Goal: Transaction & Acquisition: Purchase product/service

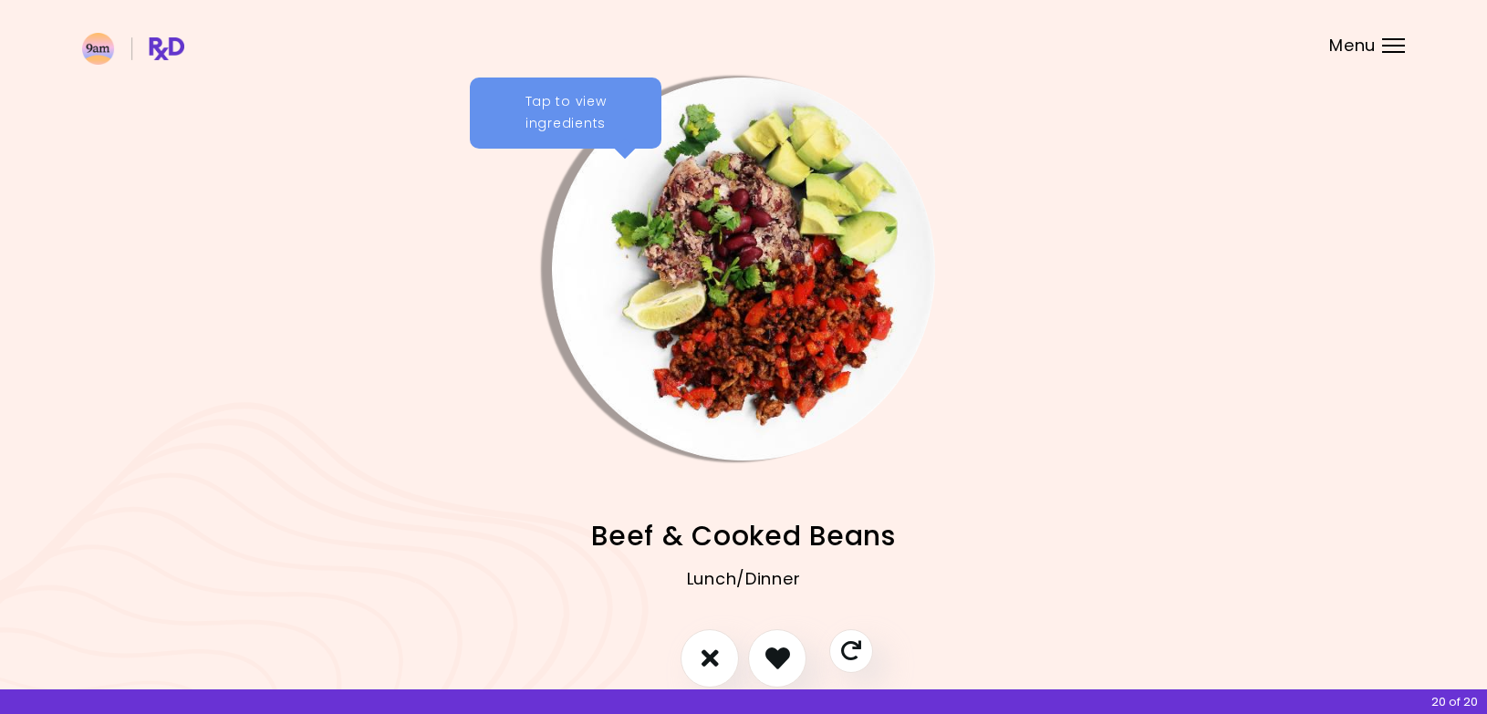
click at [609, 111] on div "Tap to view ingredients" at bounding box center [566, 113] width 192 height 71
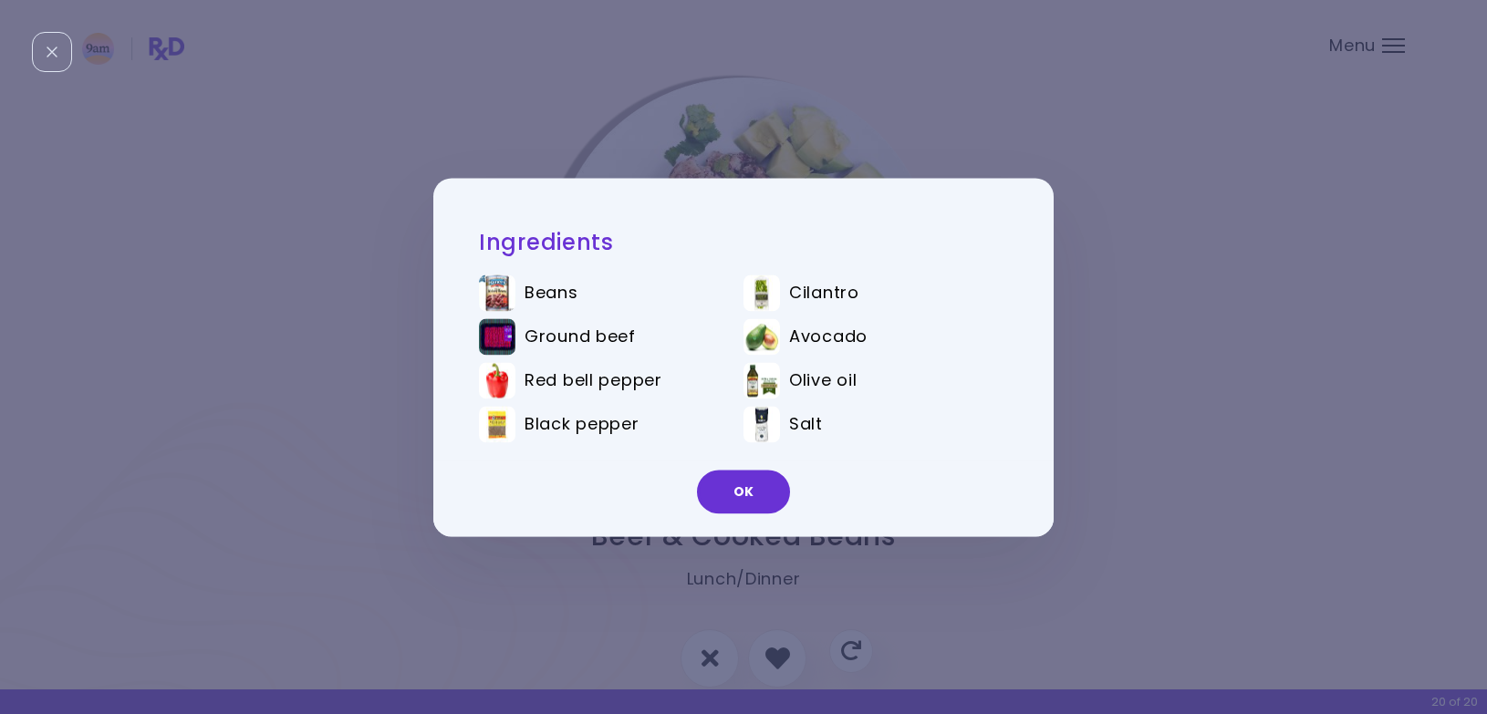
click at [645, 256] on div "Ingredients Beans Cilantro Ground beef Avocado Red bell pepper Olive oil Black …" at bounding box center [743, 359] width 529 height 263
click at [731, 492] on button "OK" at bounding box center [743, 492] width 93 height 44
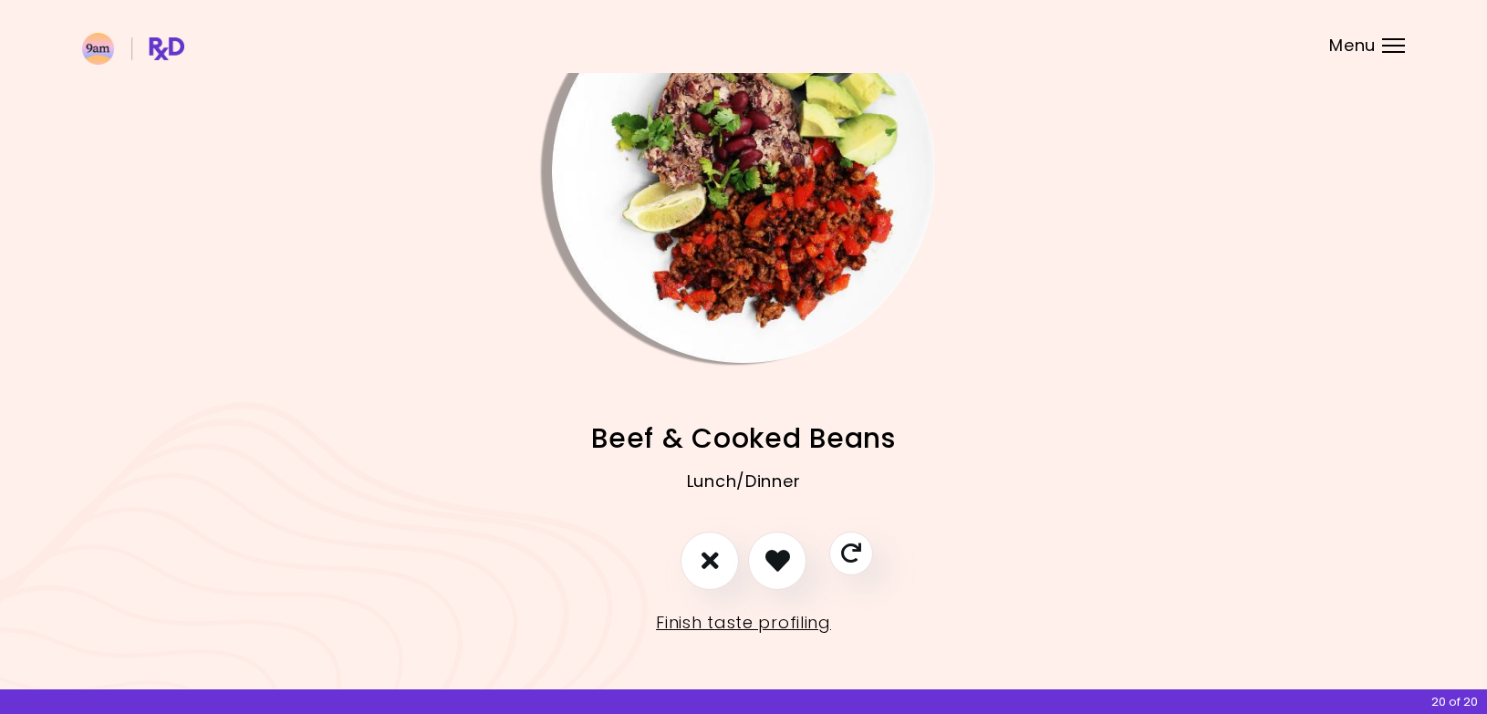
scroll to position [97, 0]
click at [778, 558] on icon "I like this recipe" at bounding box center [777, 561] width 28 height 28
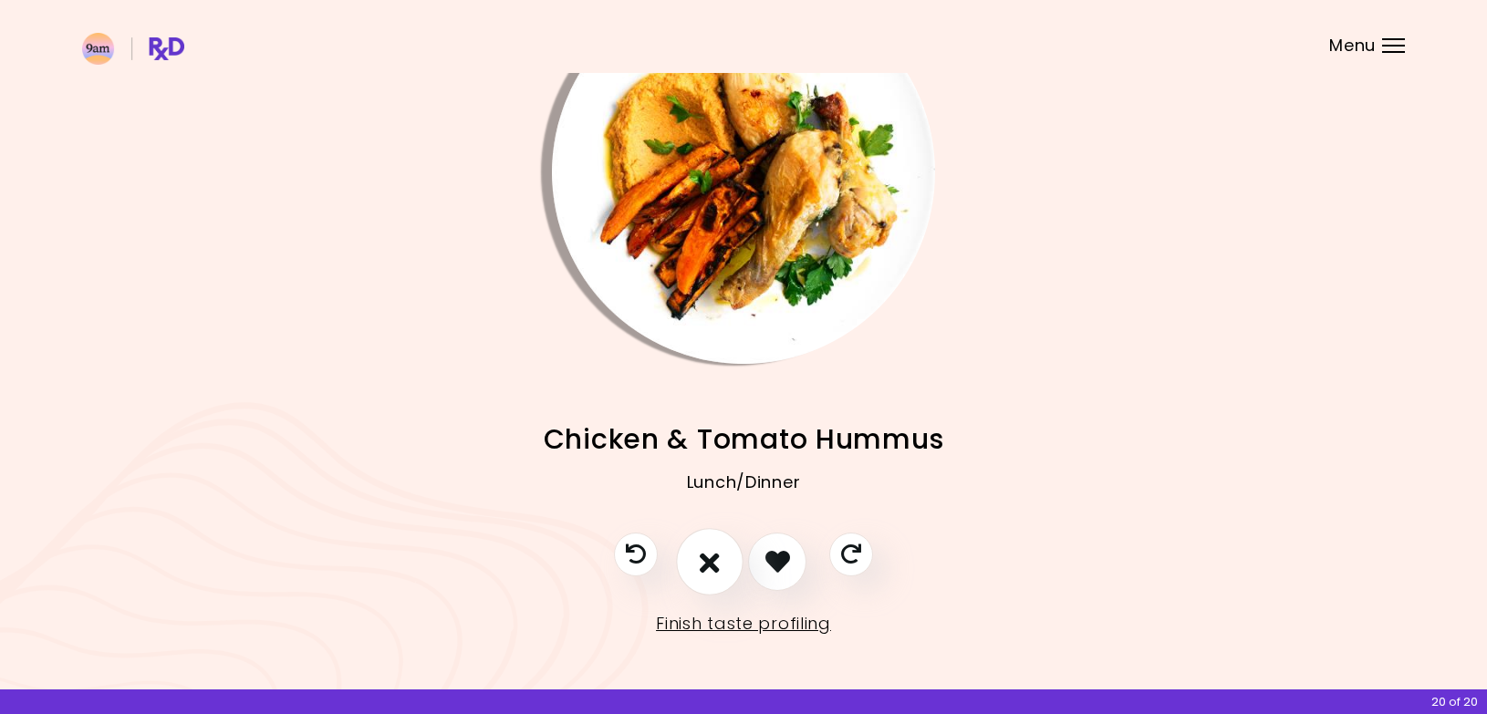
click at [711, 551] on icon "I don't like this recipe" at bounding box center [710, 561] width 20 height 28
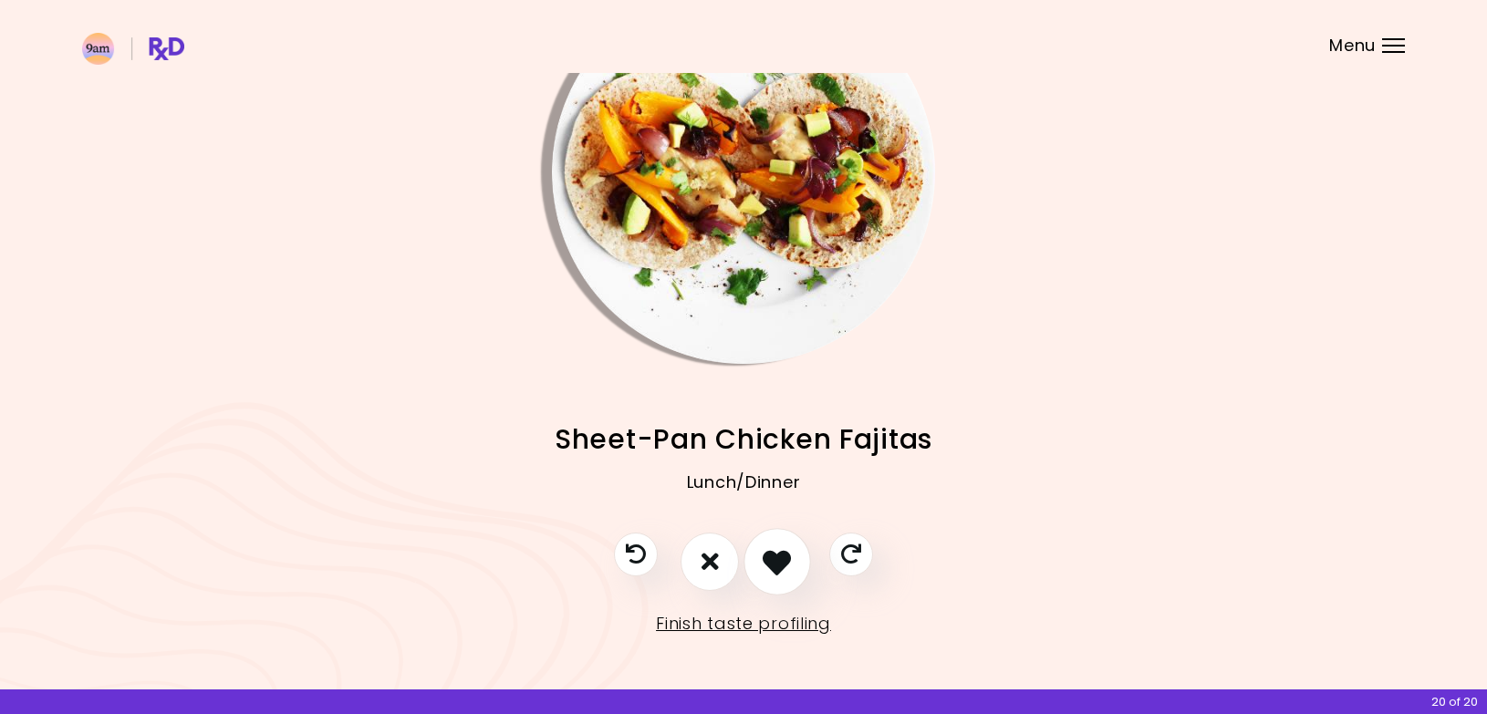
click at [779, 562] on icon "I like this recipe" at bounding box center [777, 561] width 28 height 28
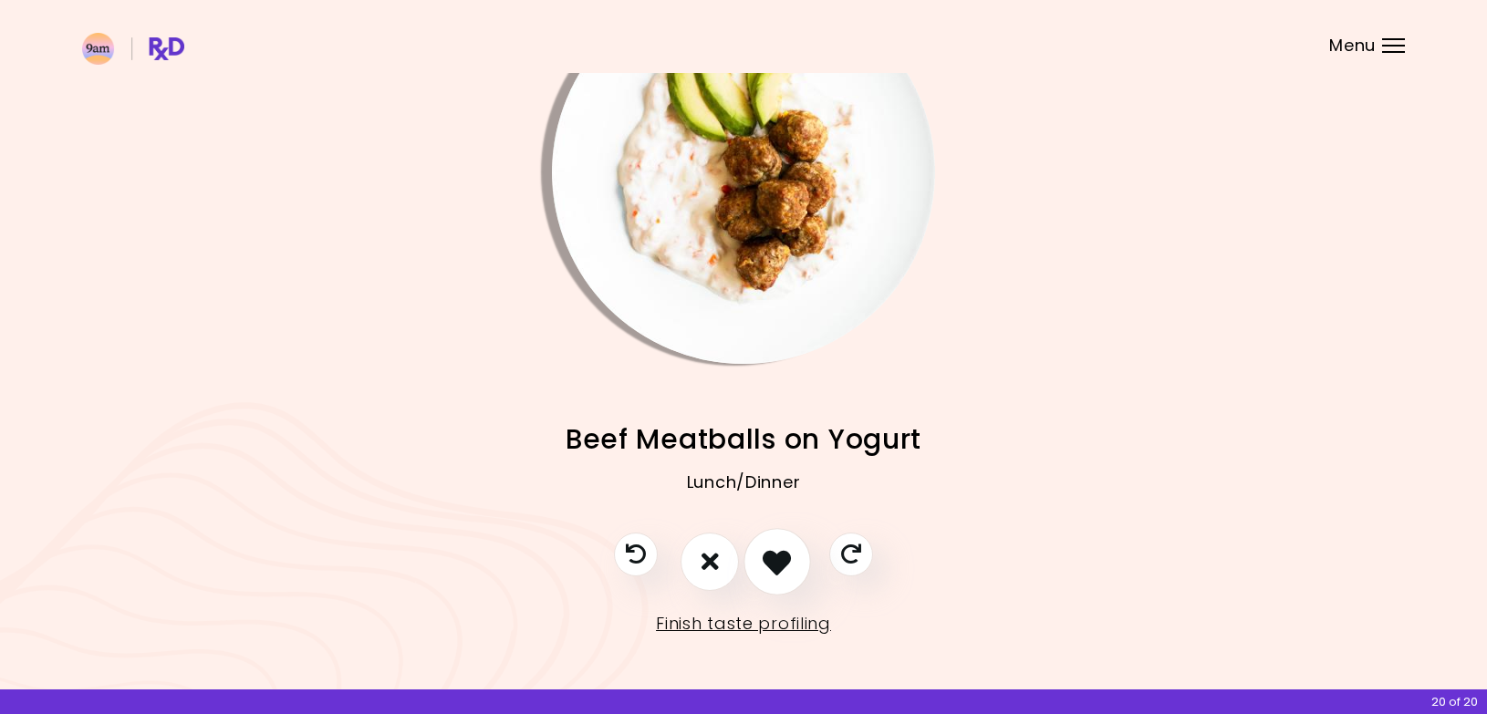
click at [776, 564] on icon "I like this recipe" at bounding box center [777, 561] width 28 height 28
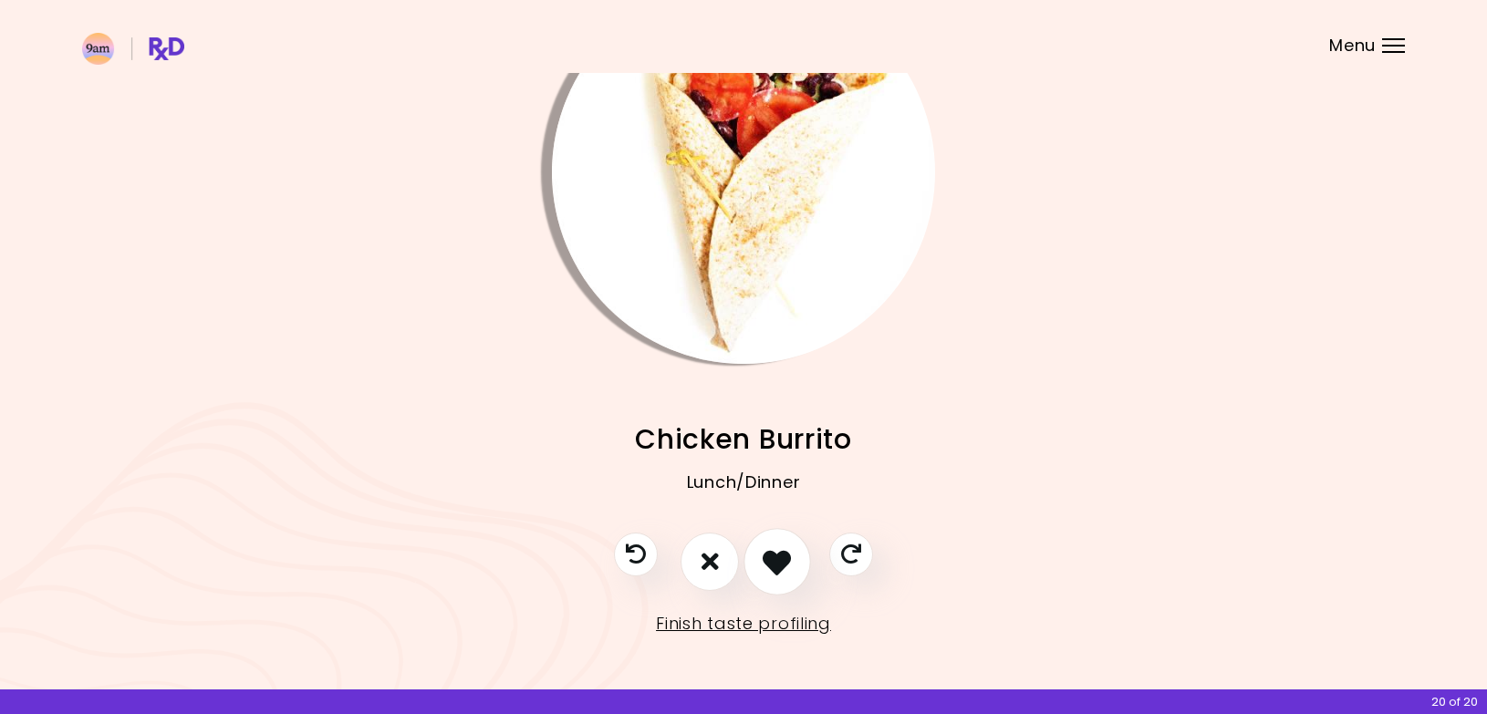
click at [774, 562] on icon "I like this recipe" at bounding box center [777, 561] width 28 height 28
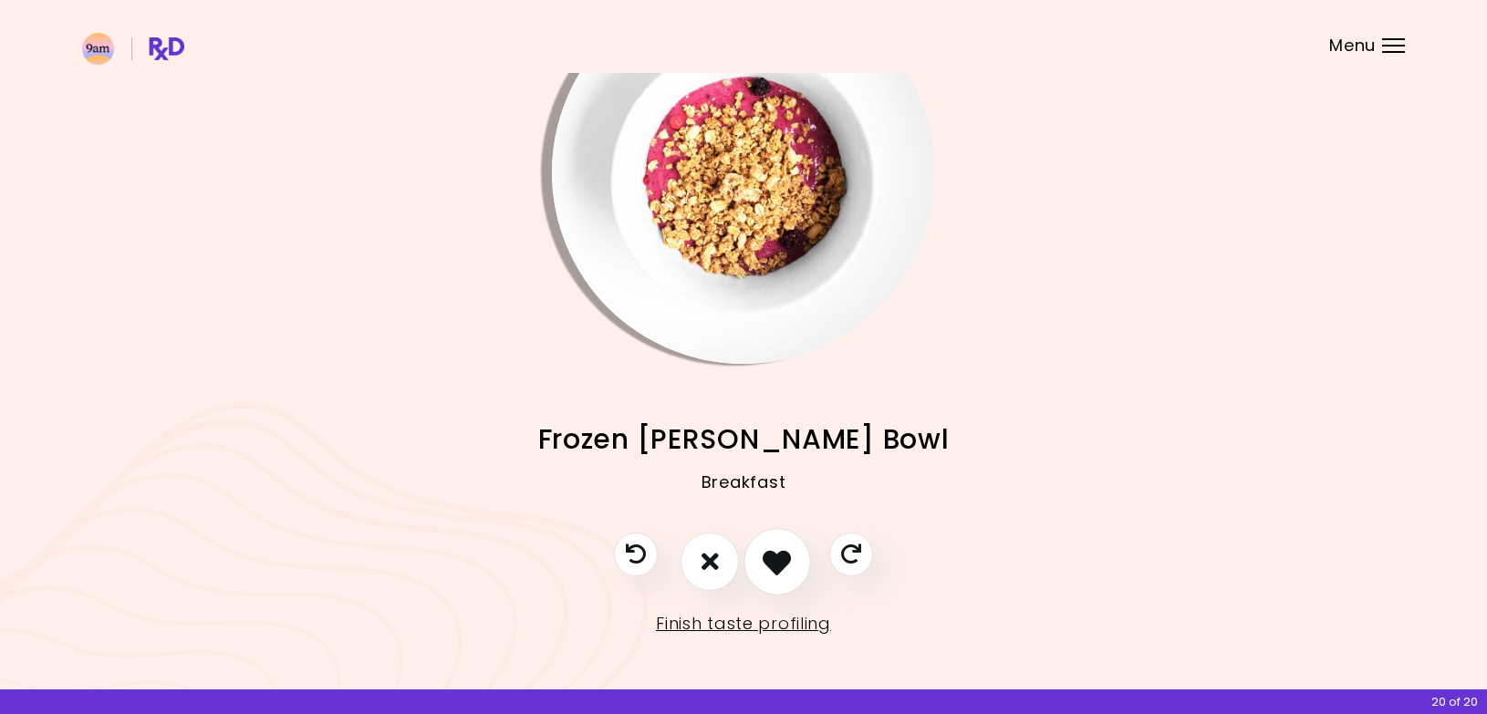
click at [765, 560] on icon "I like this recipe" at bounding box center [777, 561] width 28 height 28
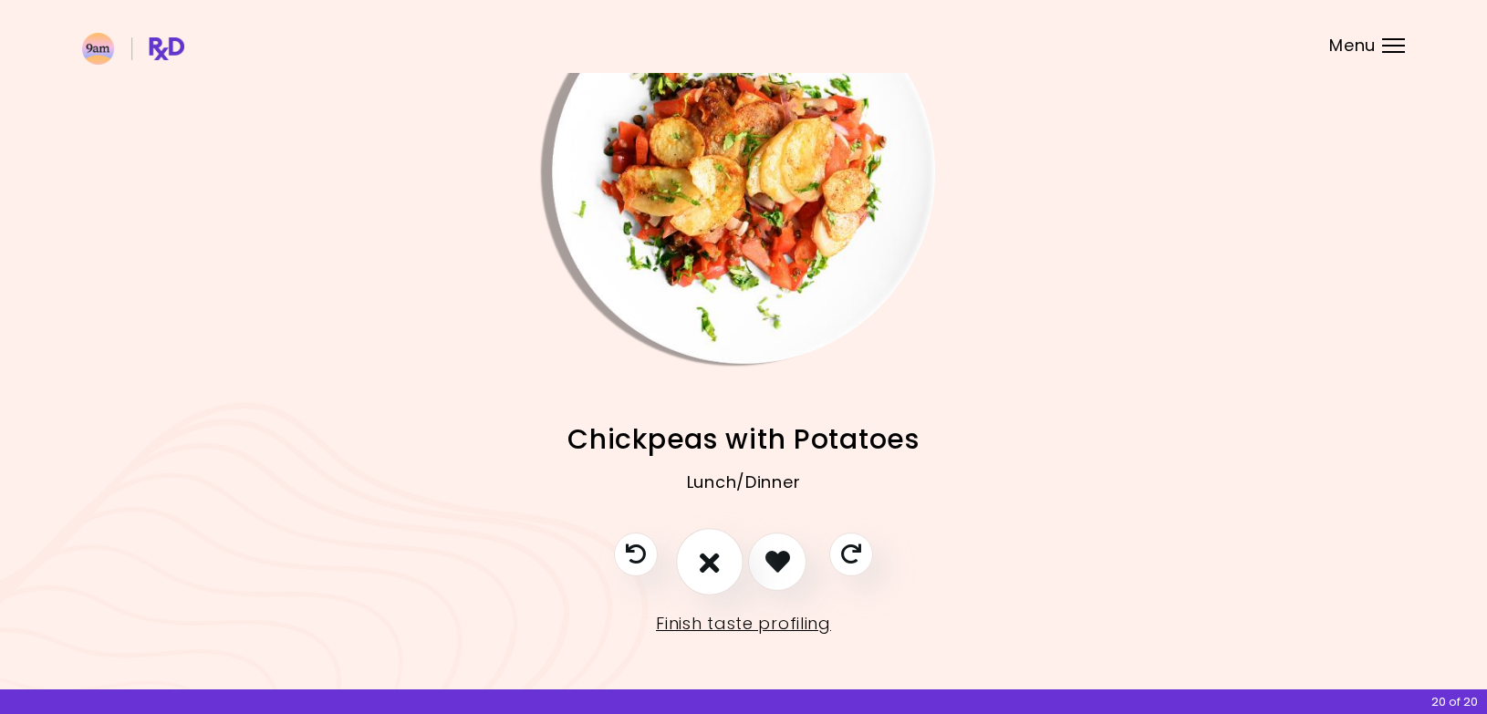
click at [711, 553] on icon "I don't like this recipe" at bounding box center [710, 561] width 20 height 28
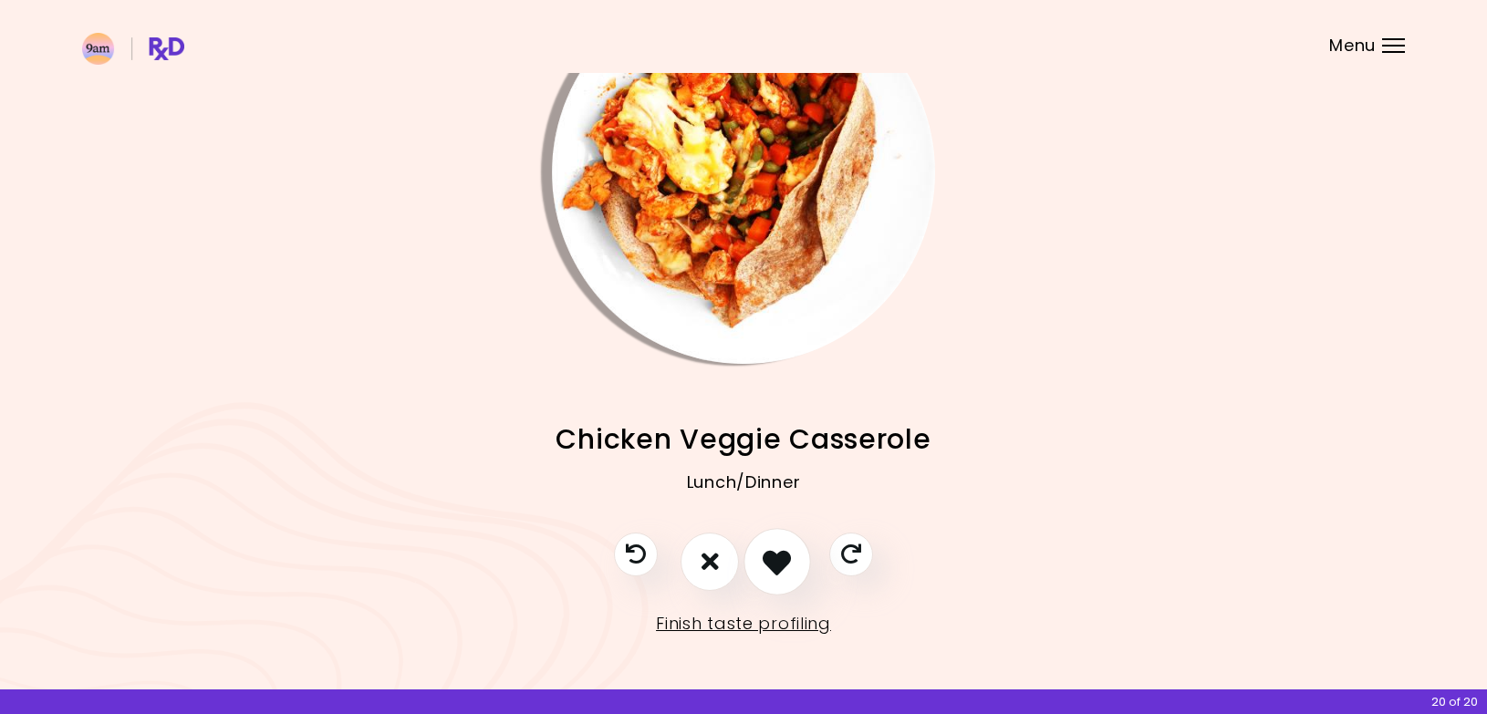
click at [783, 555] on icon "I like this recipe" at bounding box center [777, 561] width 28 height 28
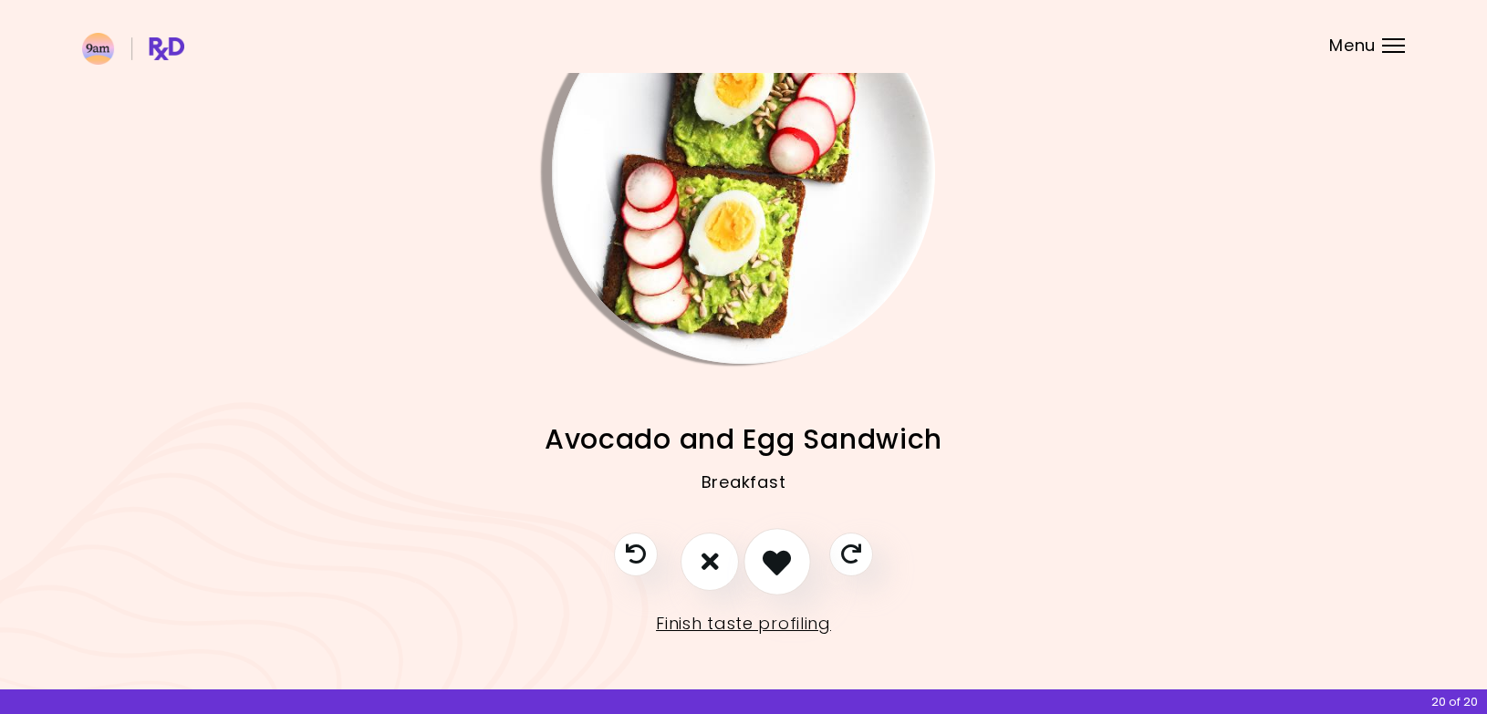
click at [783, 572] on icon "I like this recipe" at bounding box center [777, 561] width 28 height 28
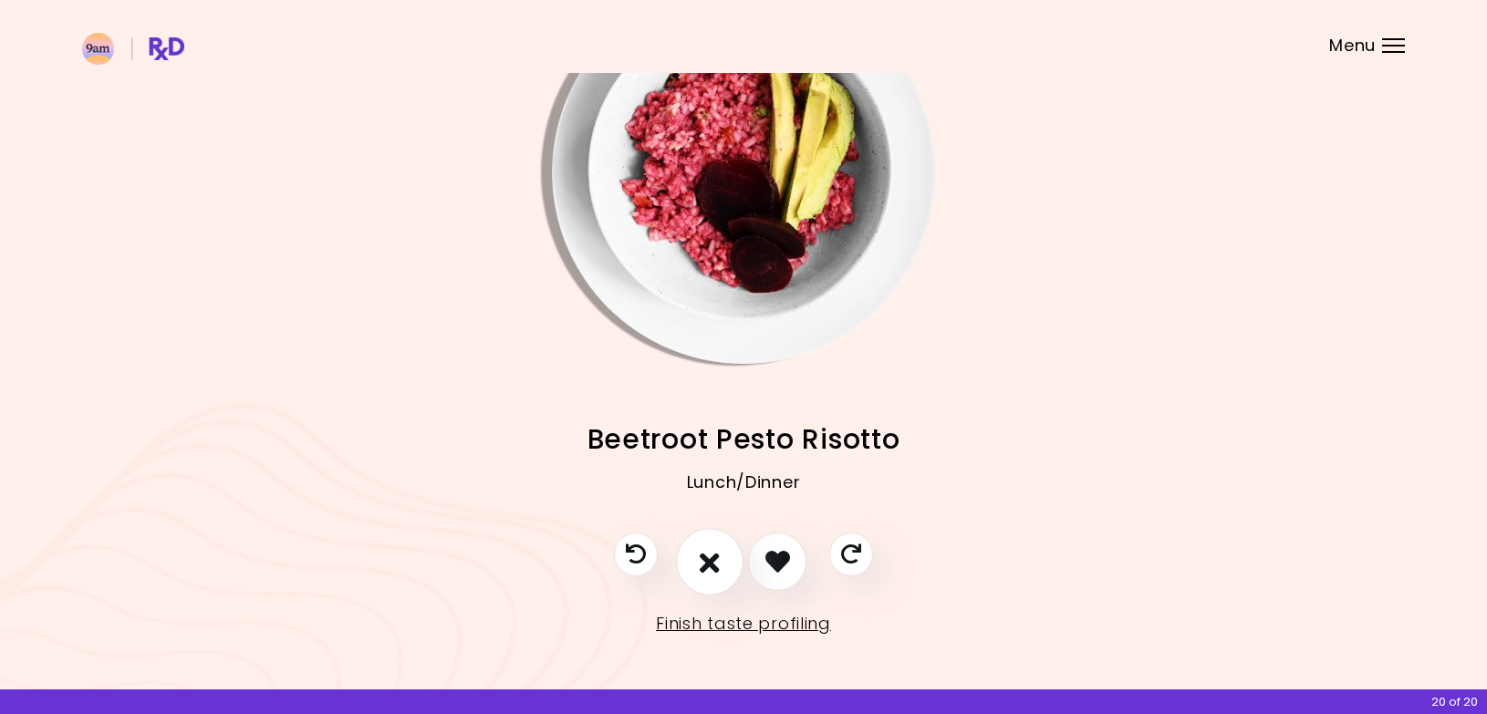
click at [707, 555] on icon "I don't like this recipe" at bounding box center [710, 561] width 20 height 28
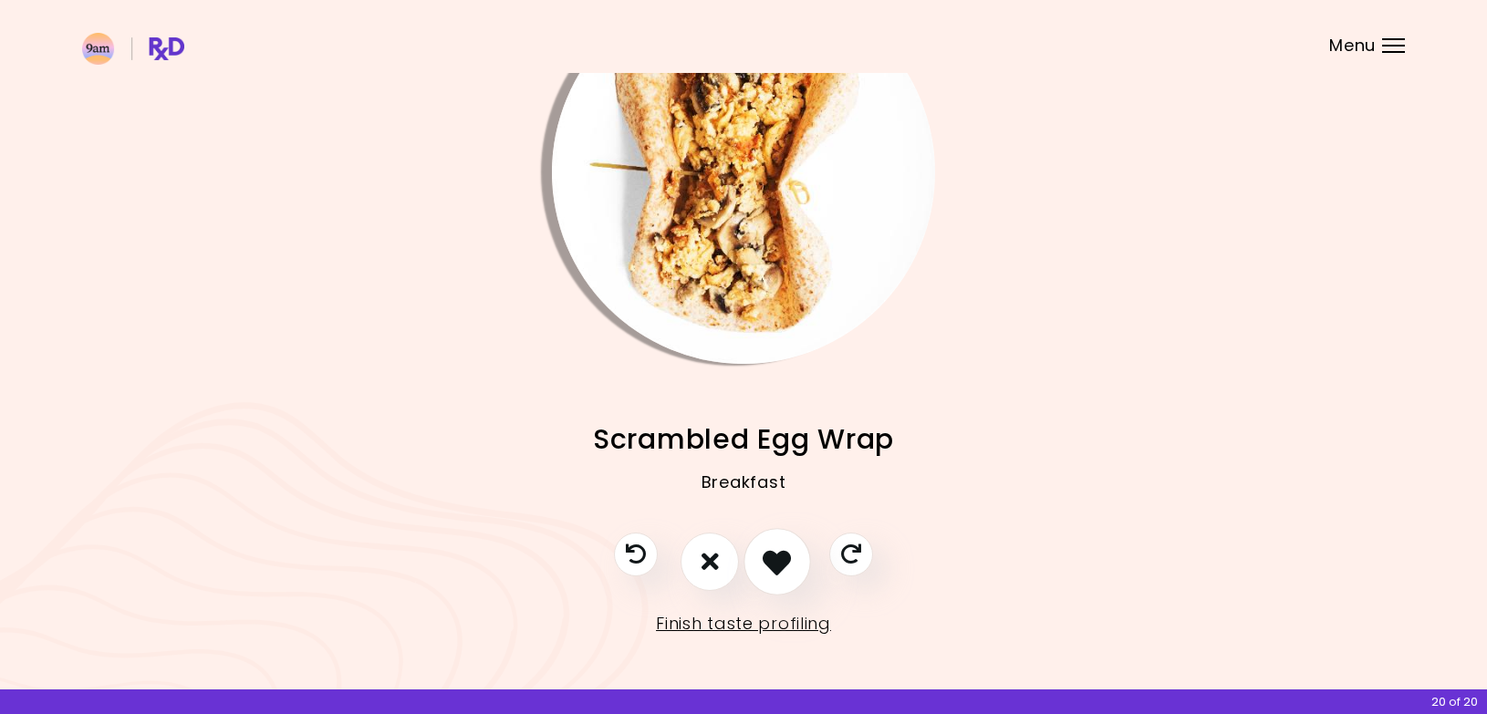
click at [776, 566] on icon "I like this recipe" at bounding box center [777, 561] width 28 height 28
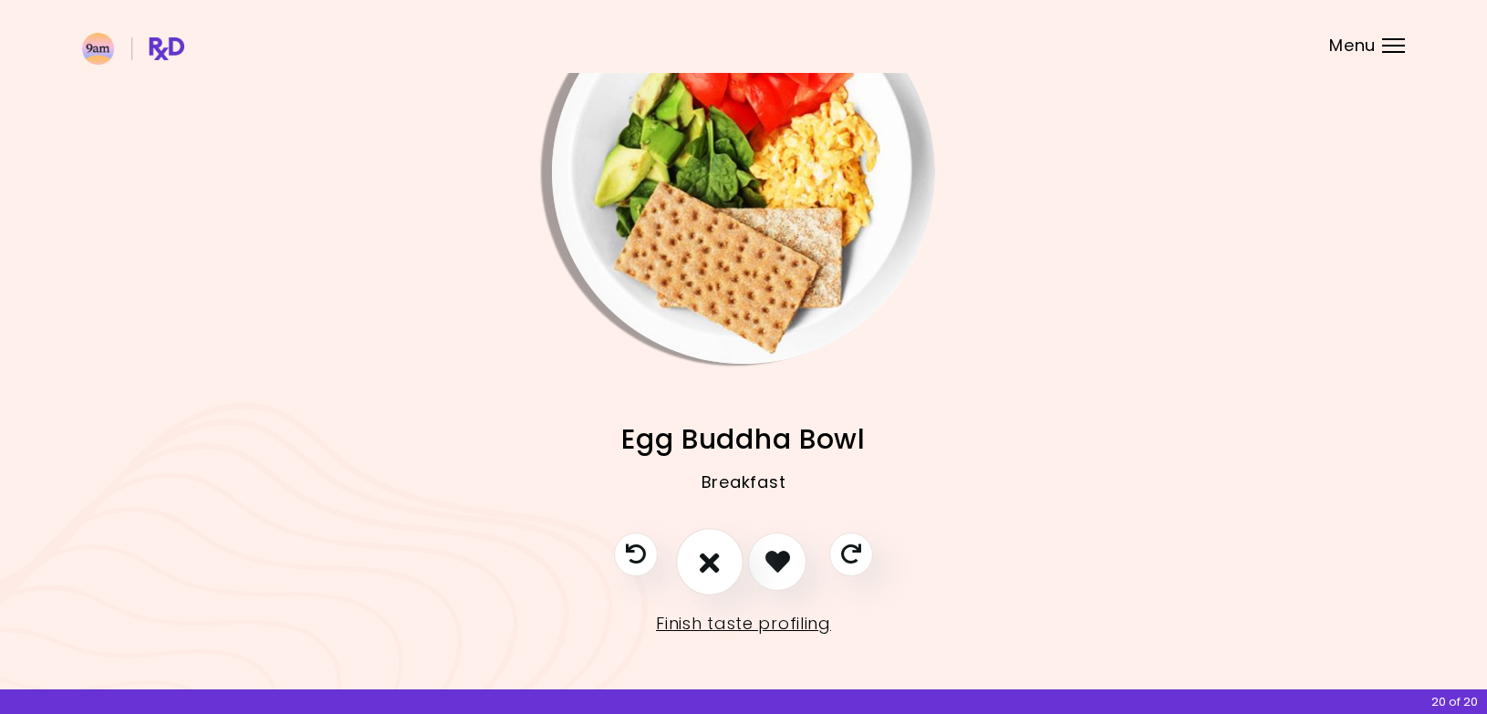
click at [711, 566] on icon "I don't like this recipe" at bounding box center [710, 561] width 20 height 28
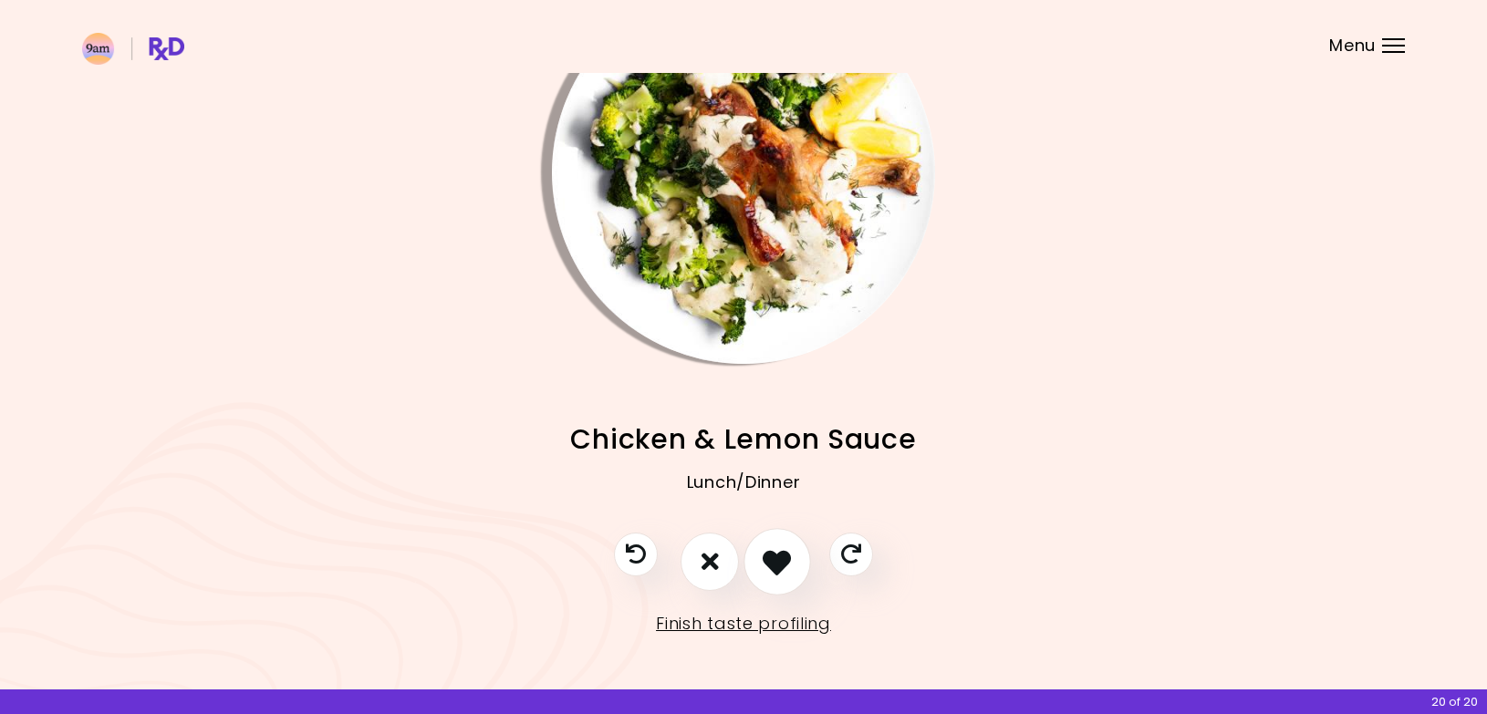
click at [779, 555] on icon "I like this recipe" at bounding box center [777, 561] width 28 height 28
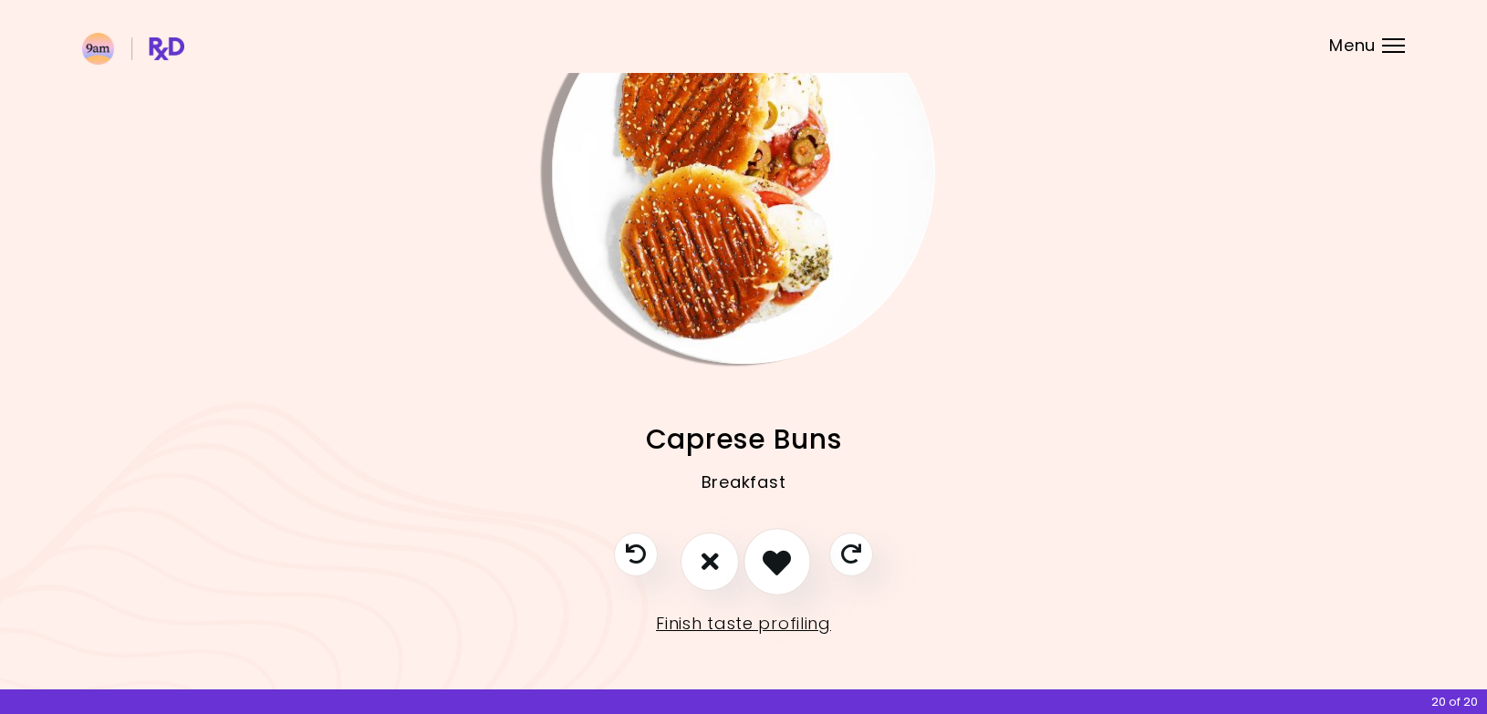
click at [785, 555] on icon "I like this recipe" at bounding box center [777, 561] width 28 height 28
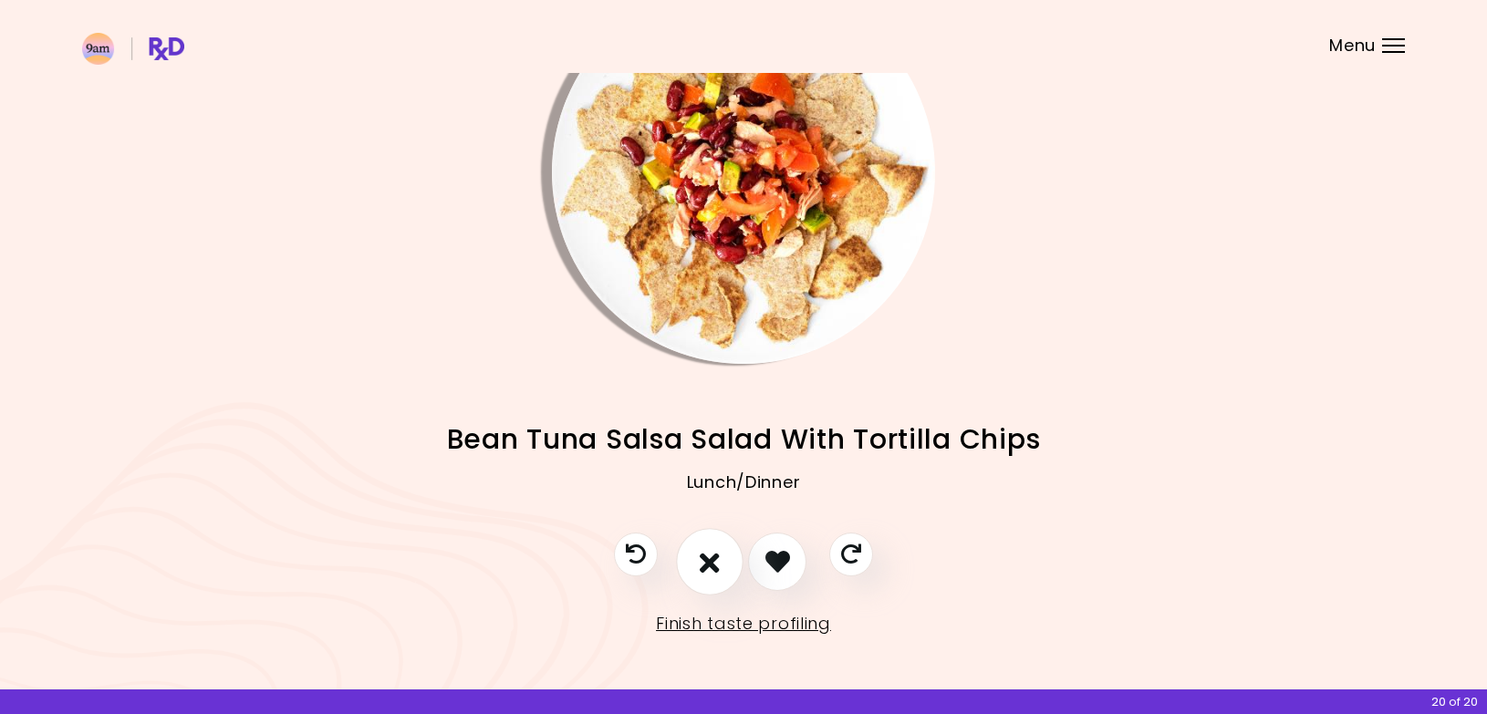
click at [710, 568] on icon "I don't like this recipe" at bounding box center [710, 561] width 20 height 28
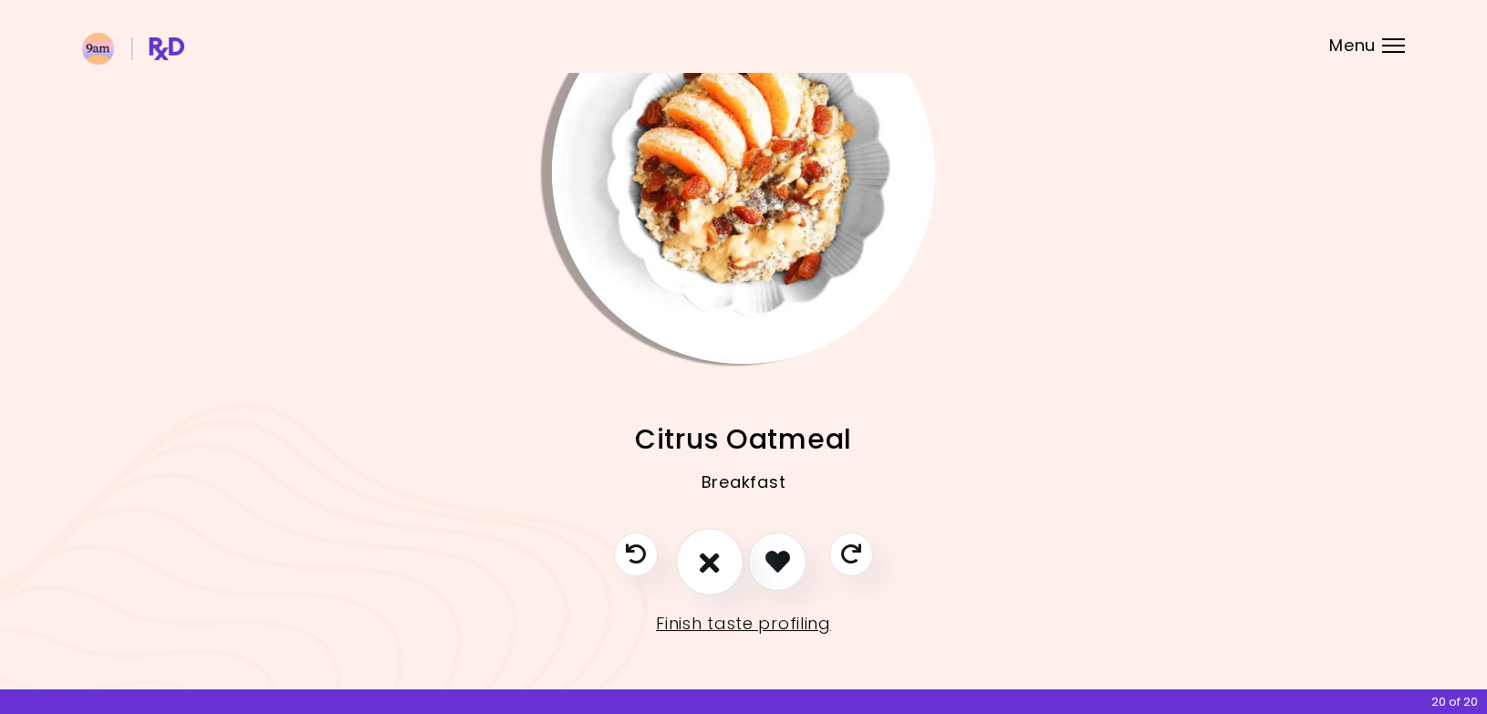
click at [716, 556] on icon "I don't like this recipe" at bounding box center [710, 561] width 20 height 28
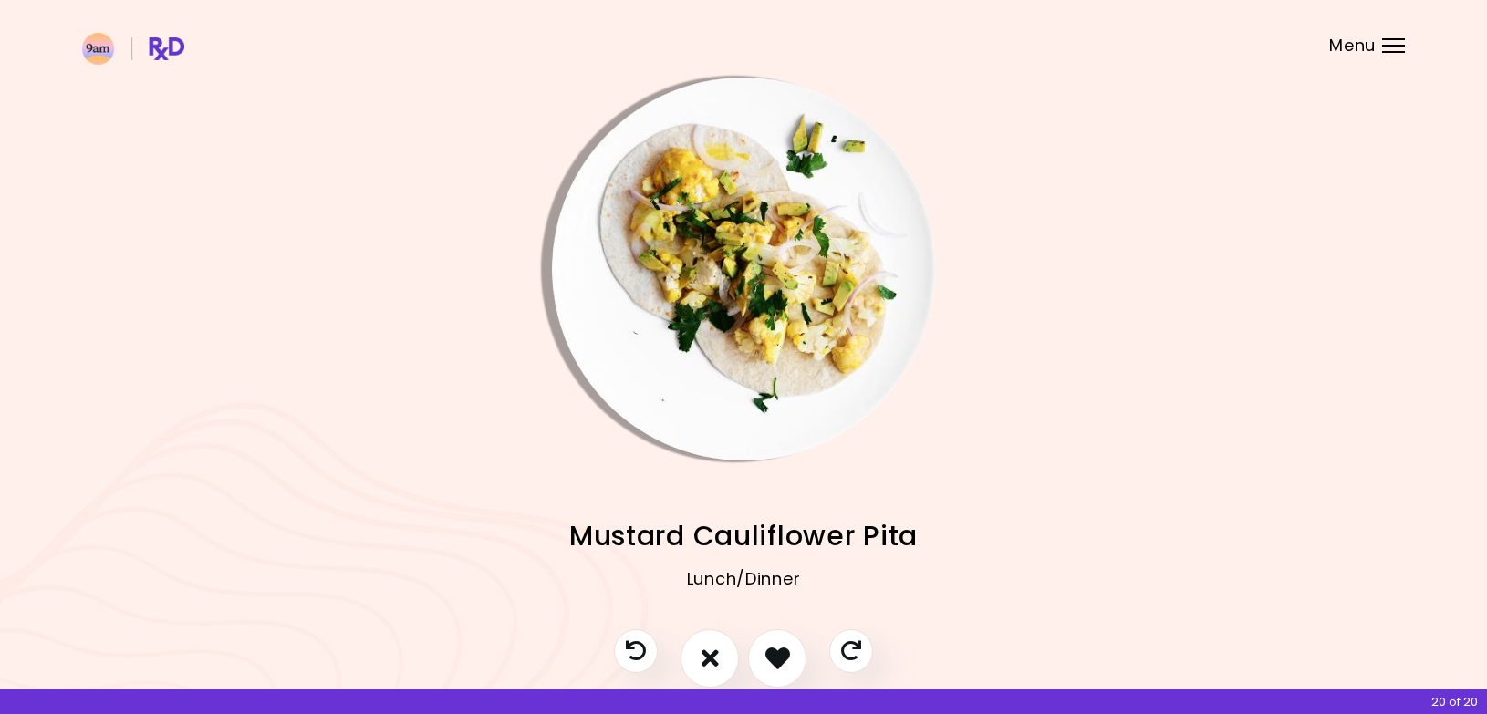
scroll to position [0, 0]
click at [721, 270] on img "Info - Mustard Cauliflower Pita" at bounding box center [743, 269] width 383 height 383
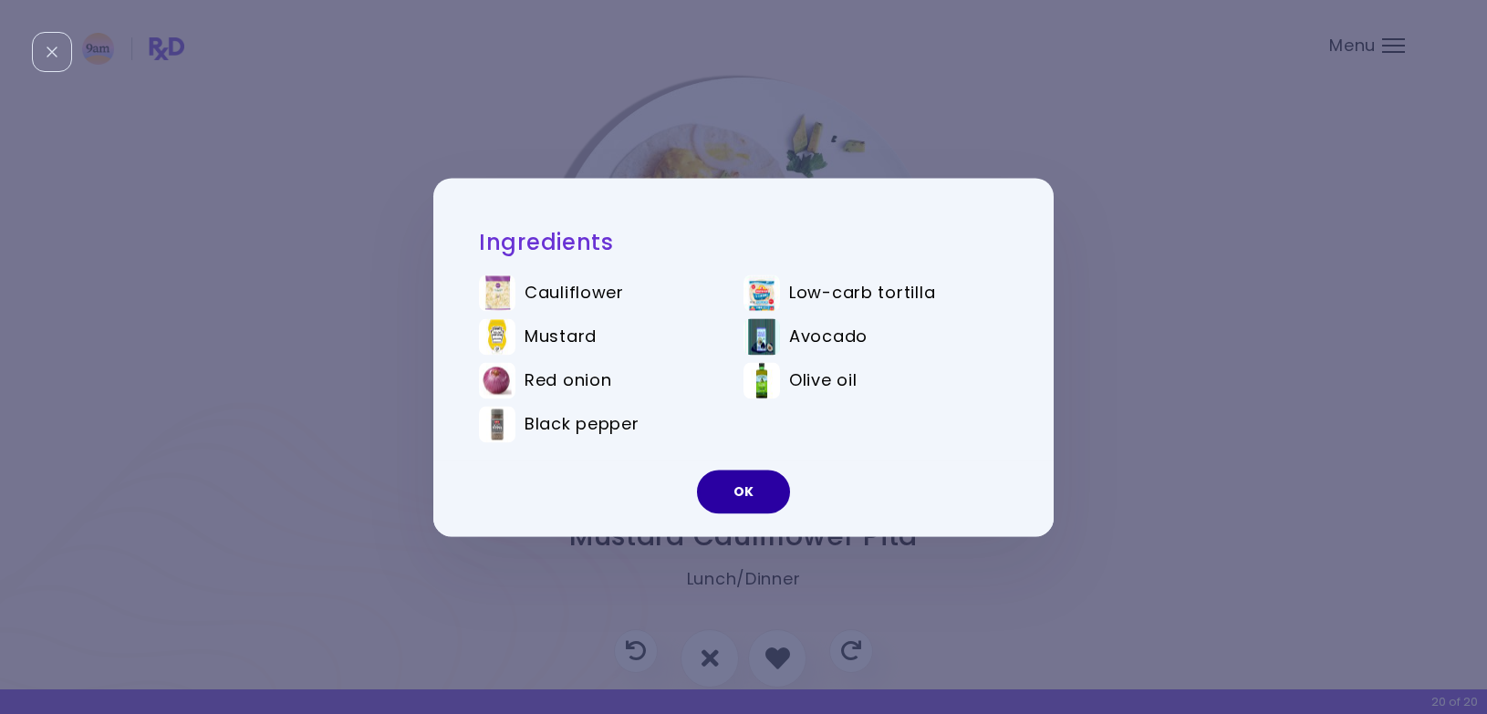
click at [732, 488] on button "OK" at bounding box center [743, 492] width 93 height 44
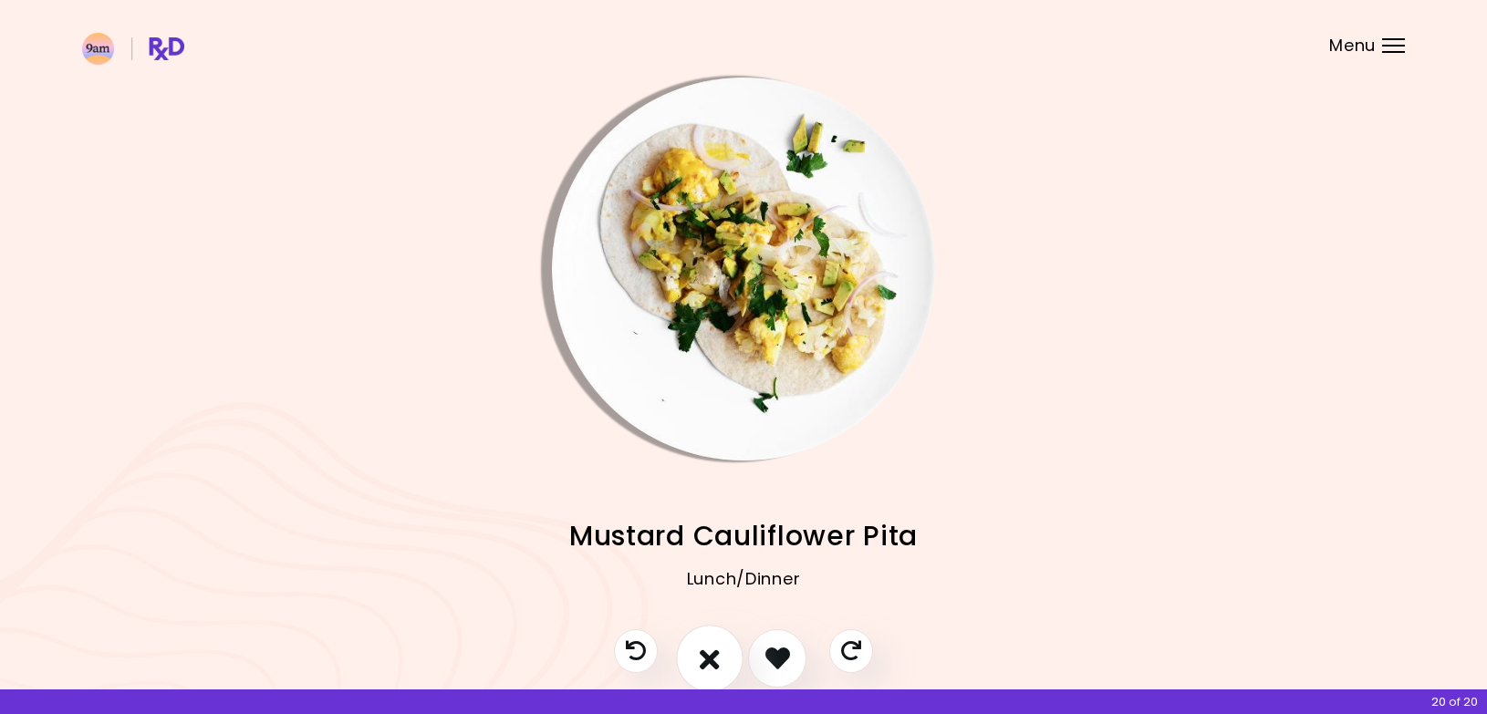
click at [711, 659] on icon "I don't like this recipe" at bounding box center [710, 658] width 20 height 28
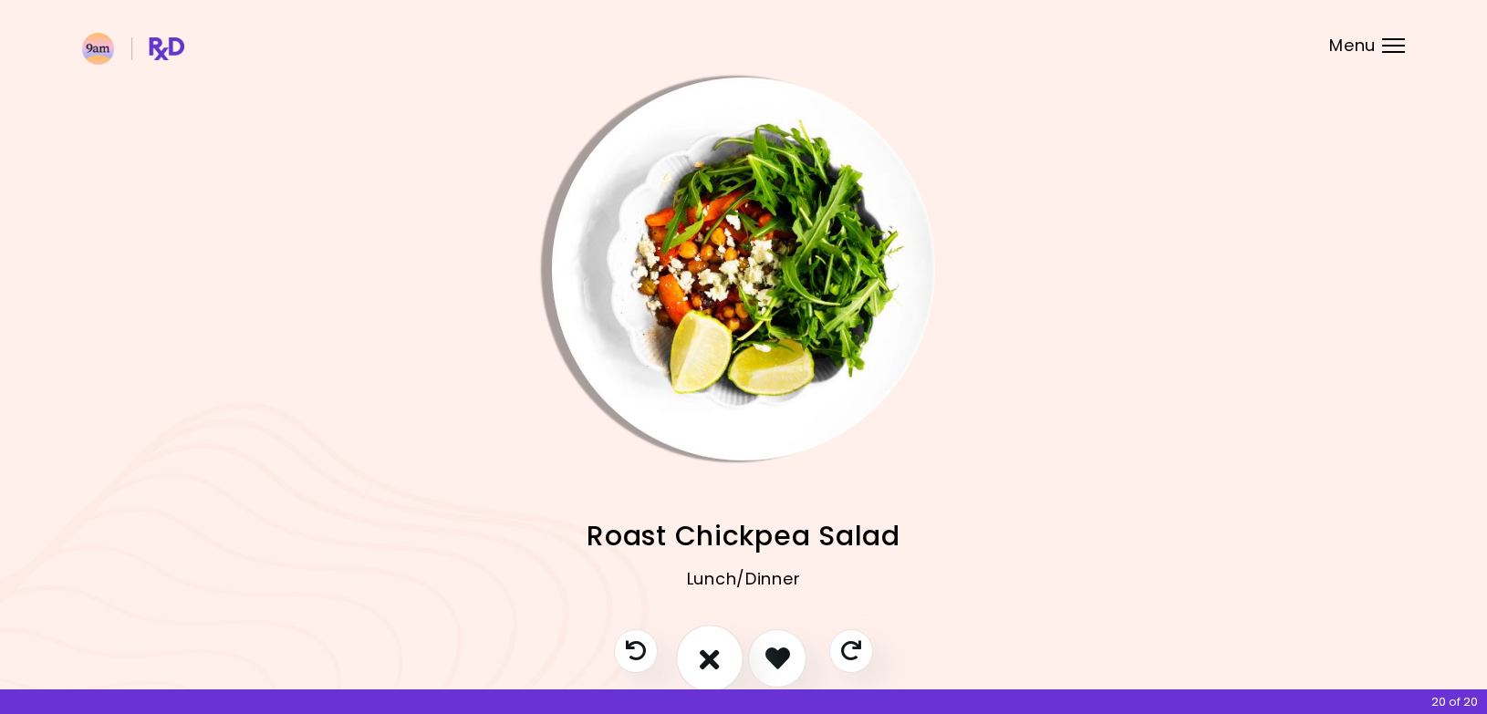
click at [700, 656] on icon "I don't like this recipe" at bounding box center [710, 658] width 20 height 28
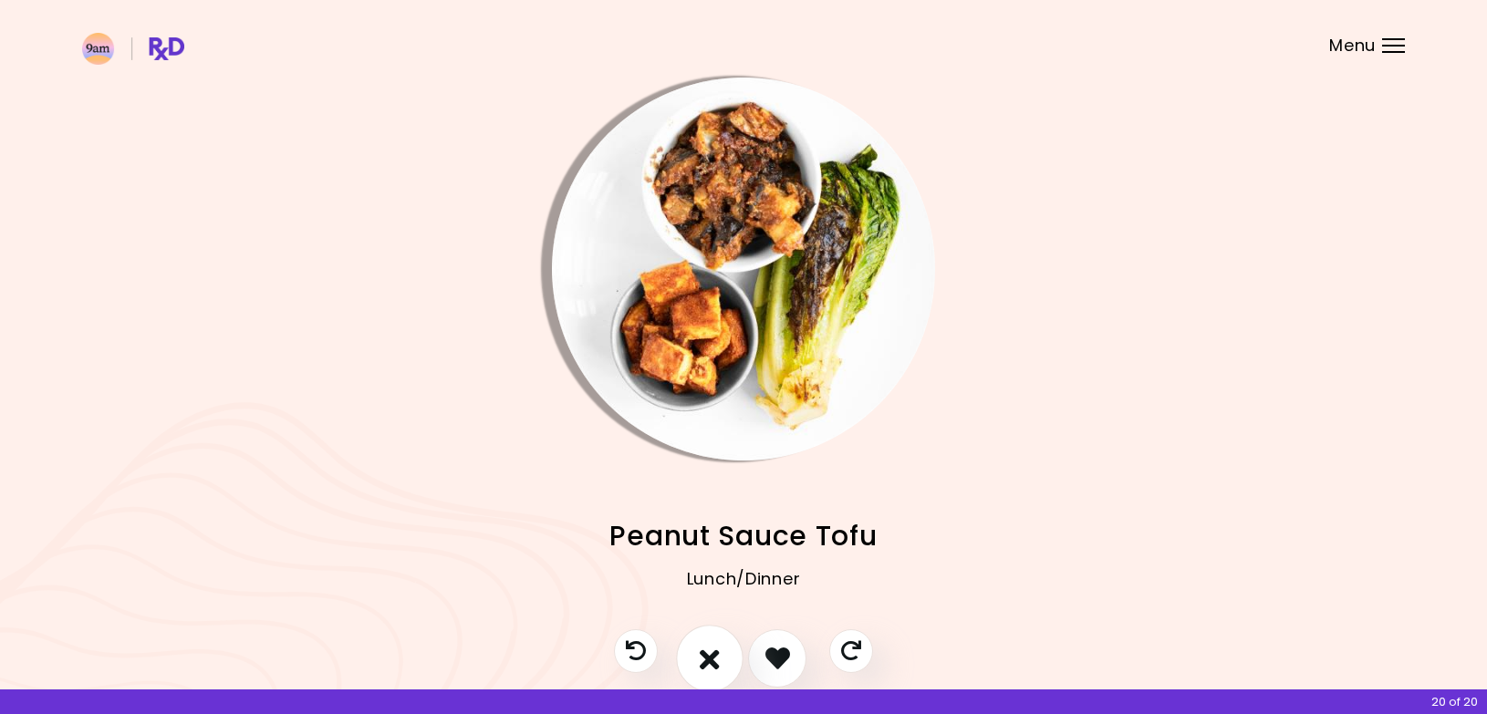
click at [709, 656] on icon "I don't like this recipe" at bounding box center [710, 658] width 20 height 28
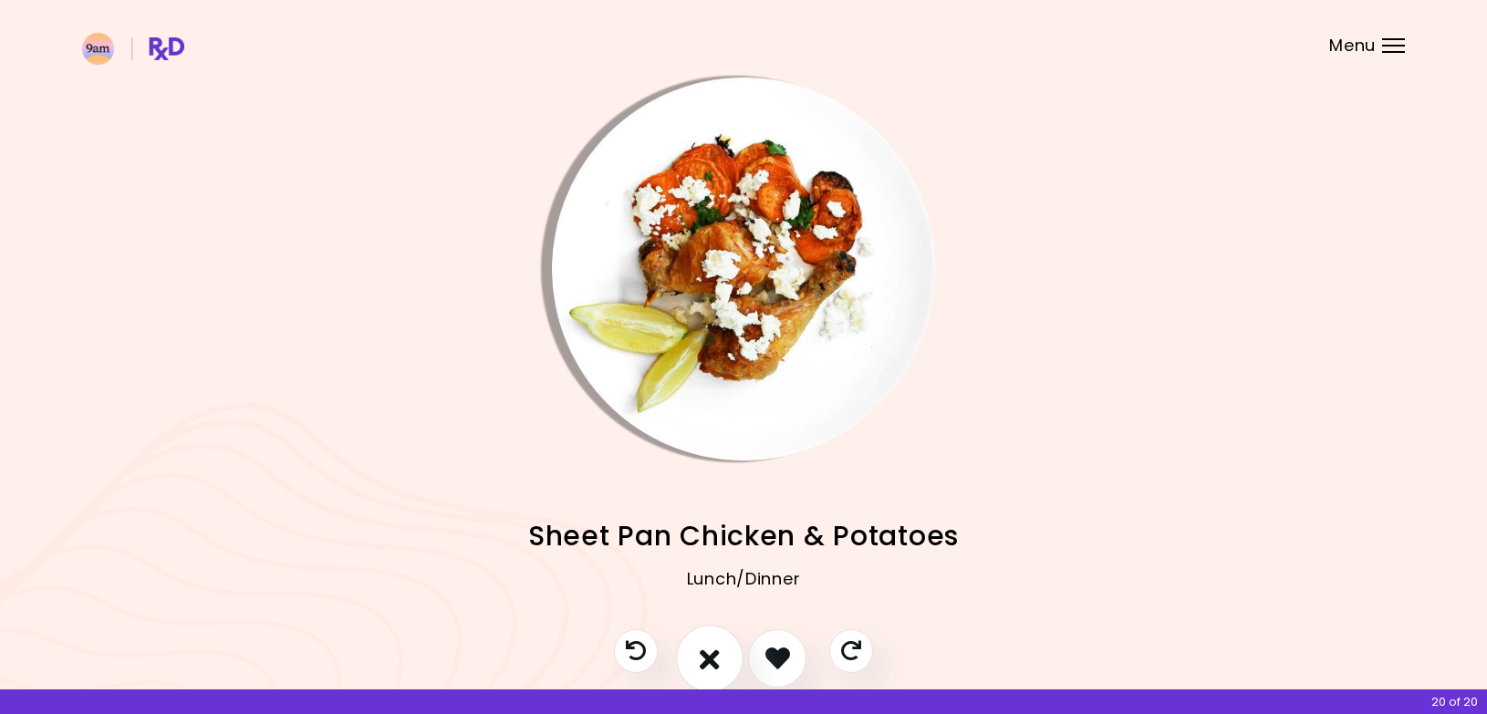
click at [705, 661] on icon "I don't like this recipe" at bounding box center [710, 658] width 20 height 28
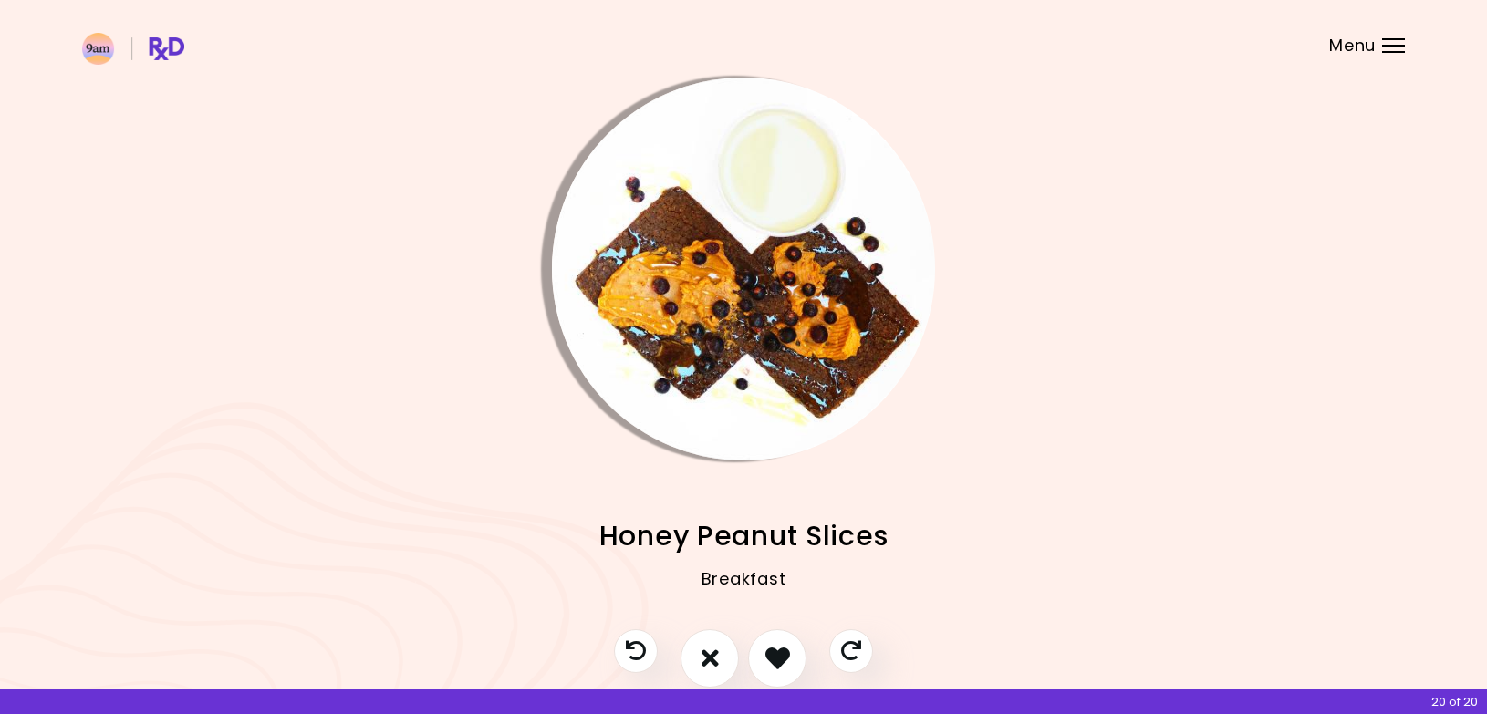
click at [718, 213] on img "Info - Honey Peanut Slices" at bounding box center [743, 269] width 383 height 383
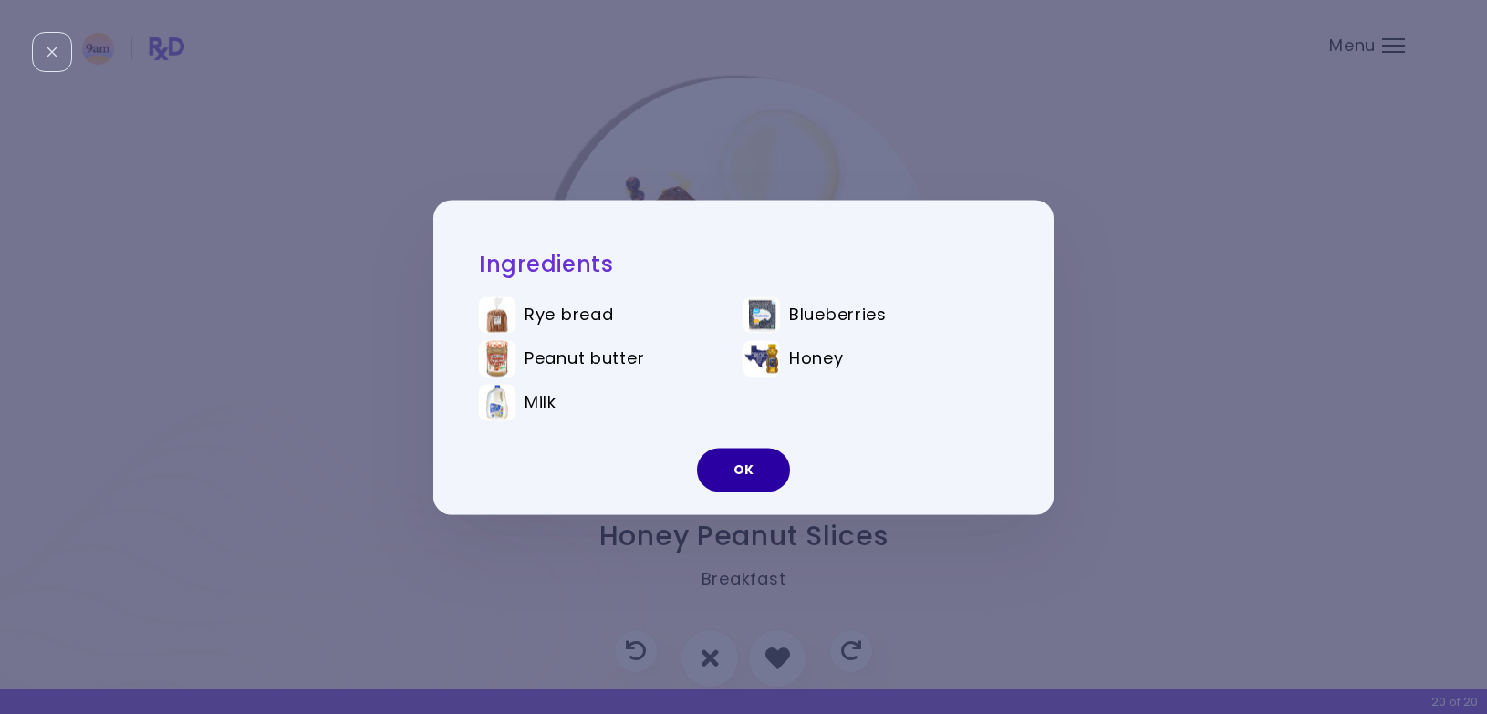
click at [733, 469] on button "OK" at bounding box center [743, 470] width 93 height 44
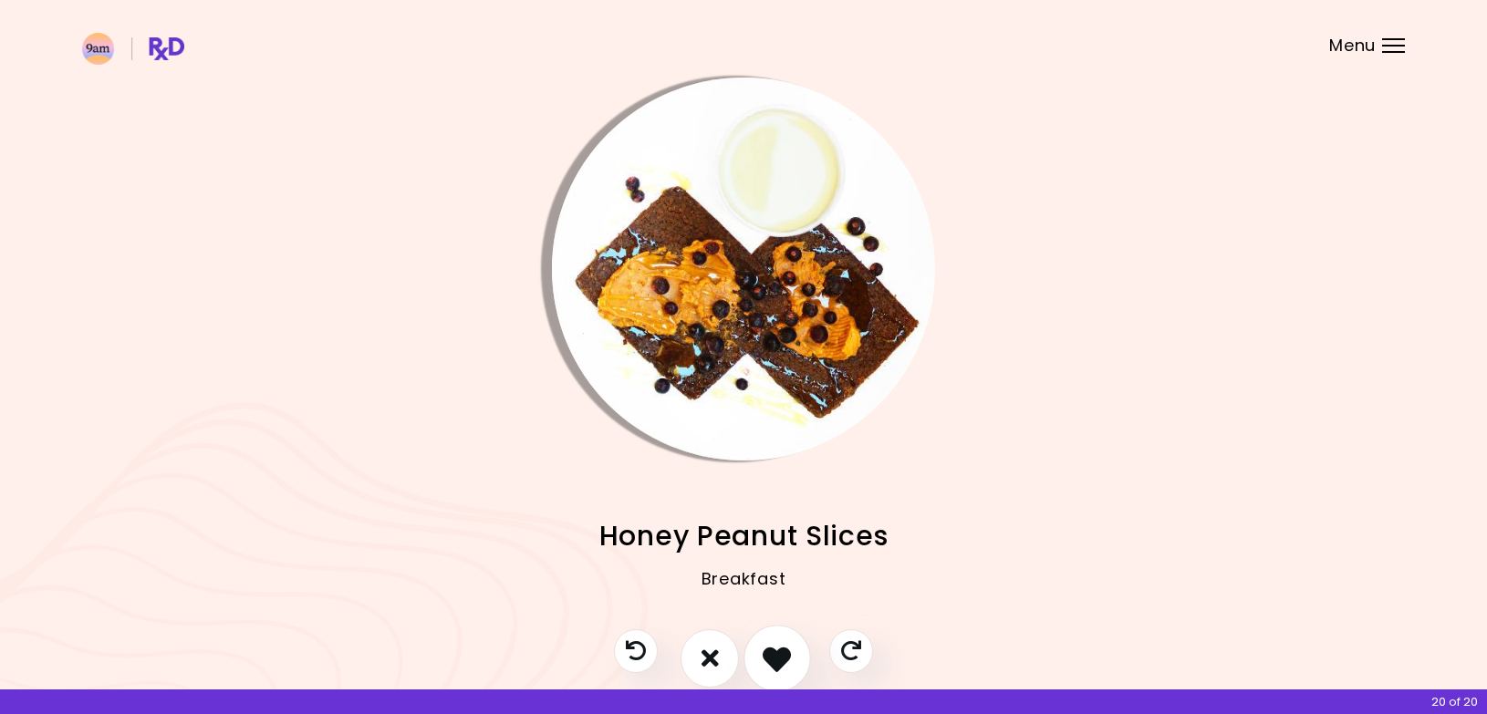
click at [777, 660] on icon "I like this recipe" at bounding box center [777, 658] width 28 height 28
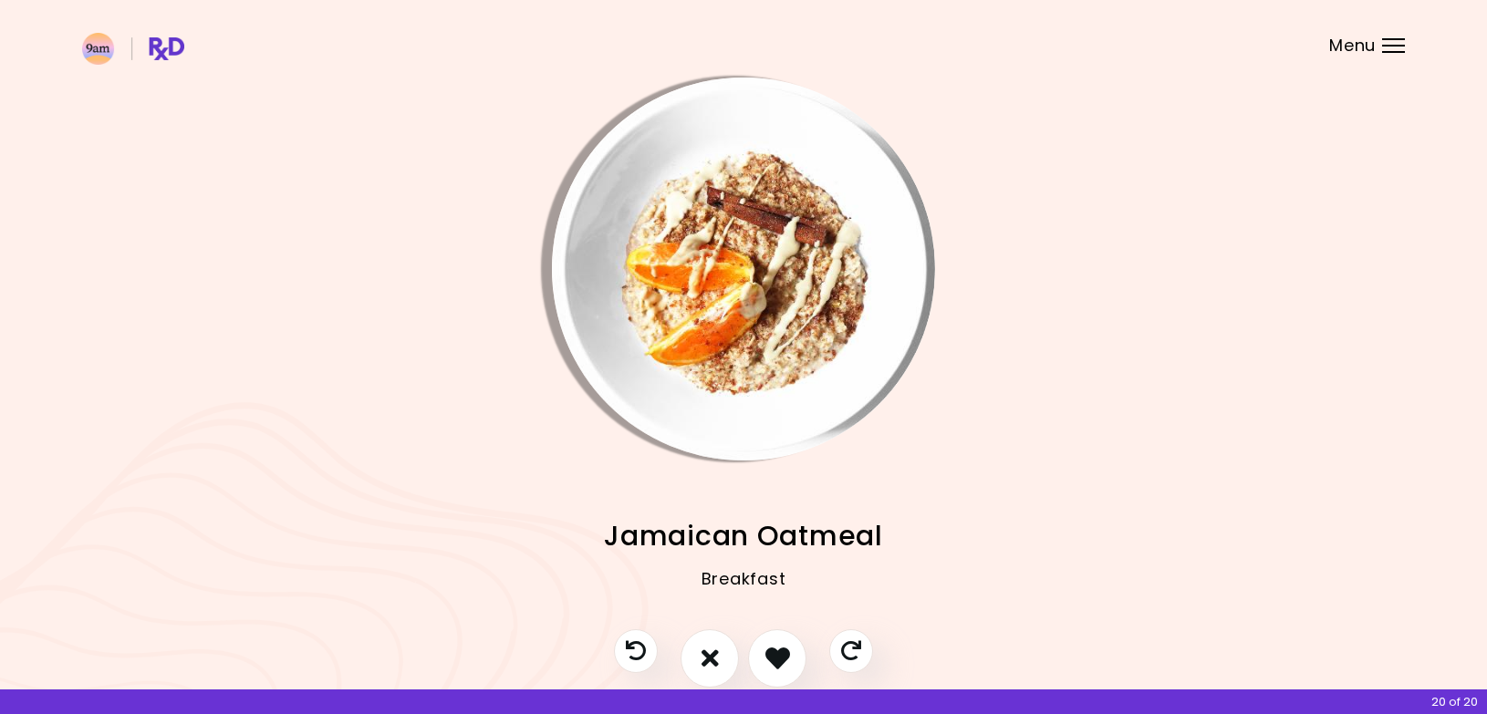
click at [681, 119] on img "Info - Jamaican Oatmeal" at bounding box center [743, 269] width 383 height 383
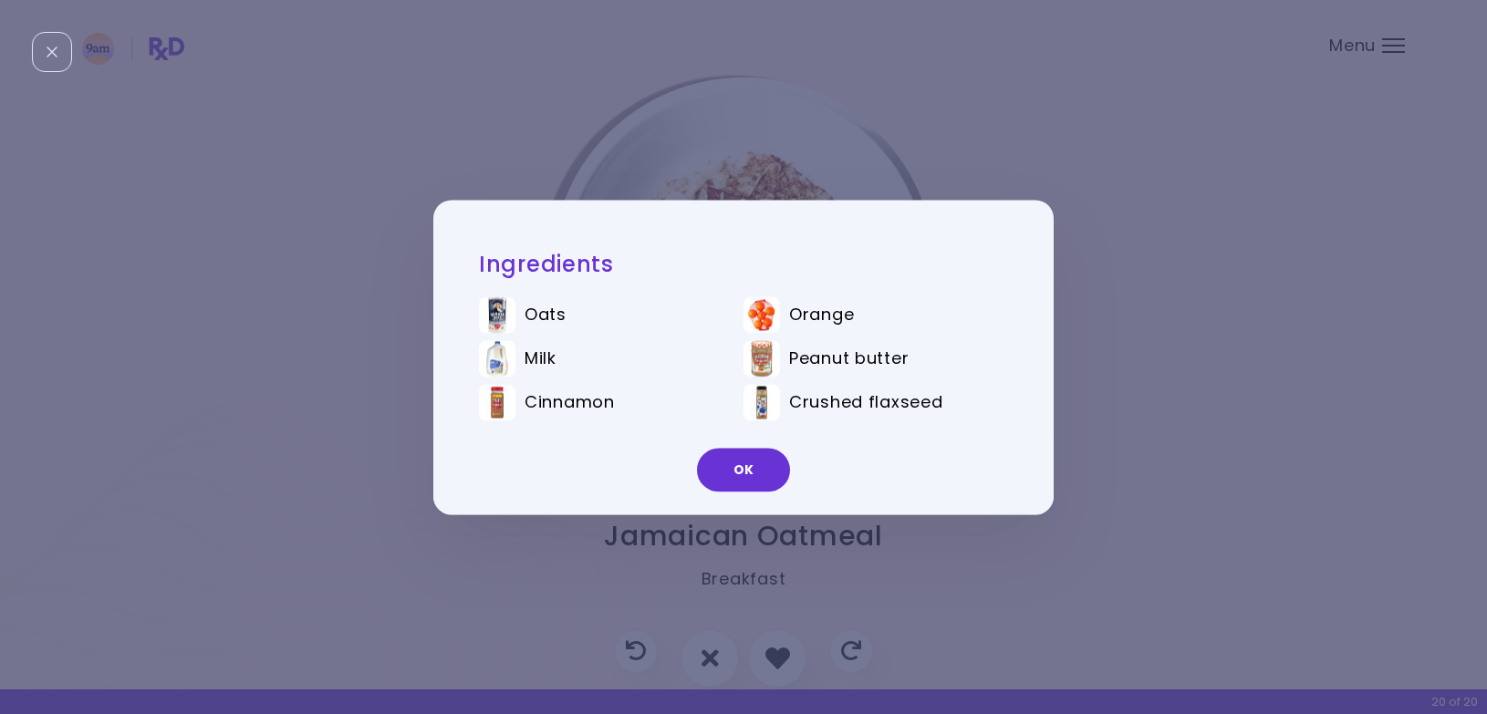
click at [584, 581] on div "Ingredients Oats Orange Milk Peanut butter Cinnamon Crushed flaxseed OK" at bounding box center [743, 357] width 1487 height 714
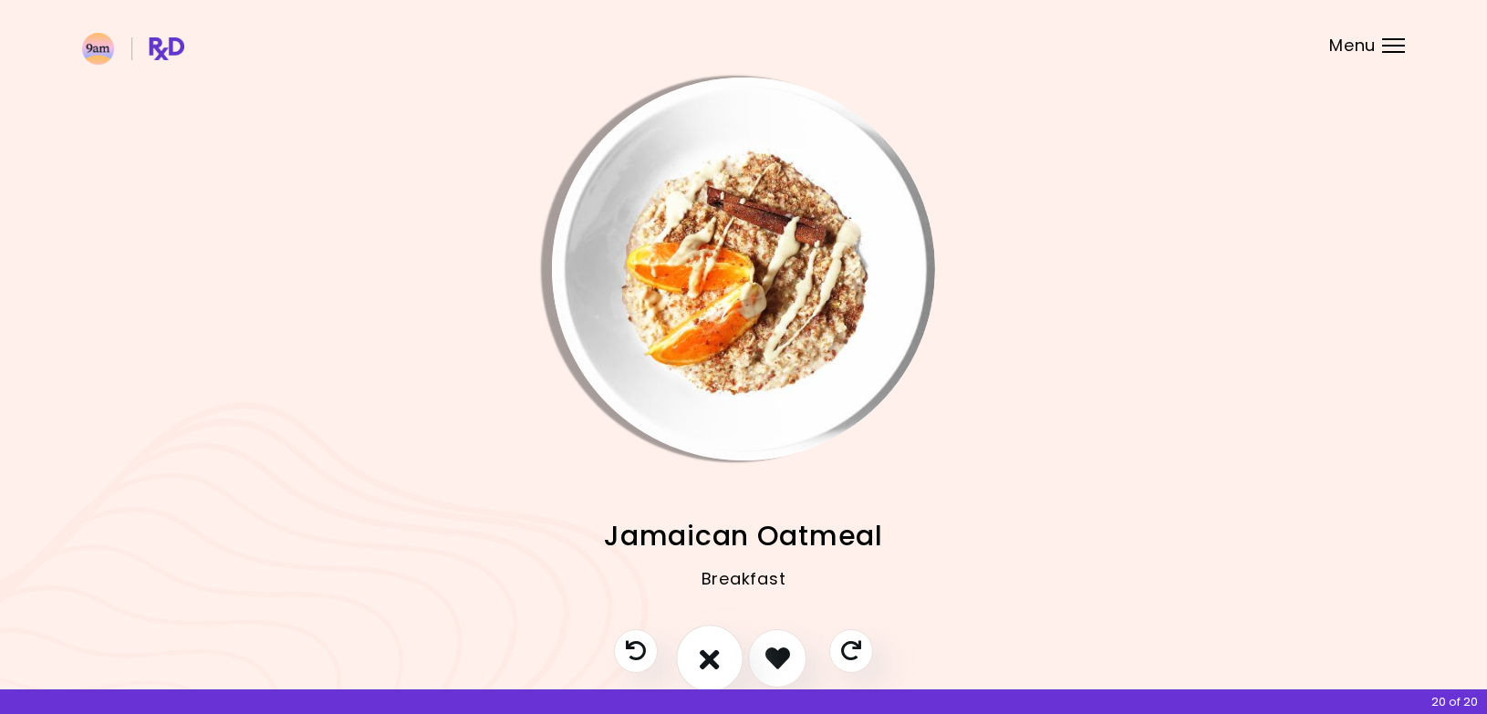
click at [713, 655] on icon "I don't like this recipe" at bounding box center [710, 658] width 20 height 28
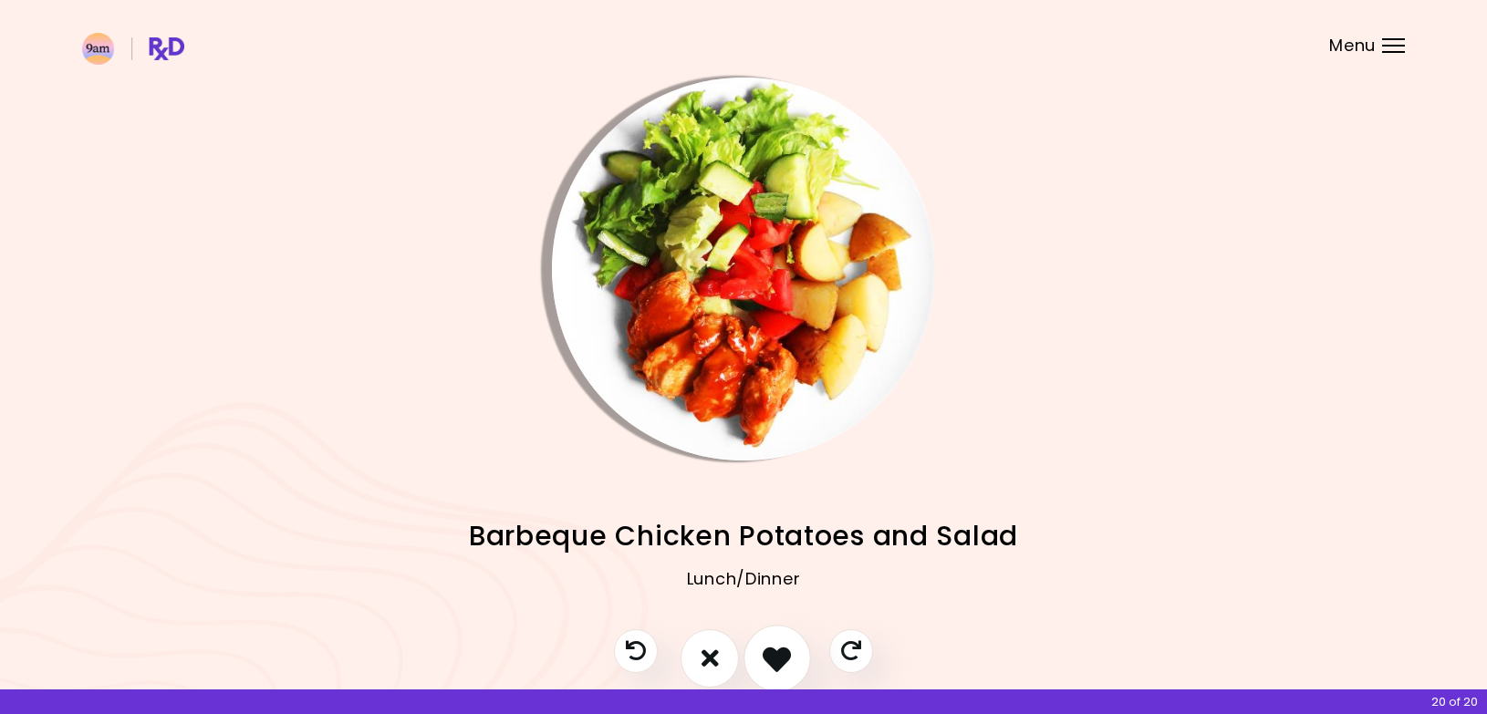
click at [771, 660] on icon "I like this recipe" at bounding box center [777, 658] width 28 height 28
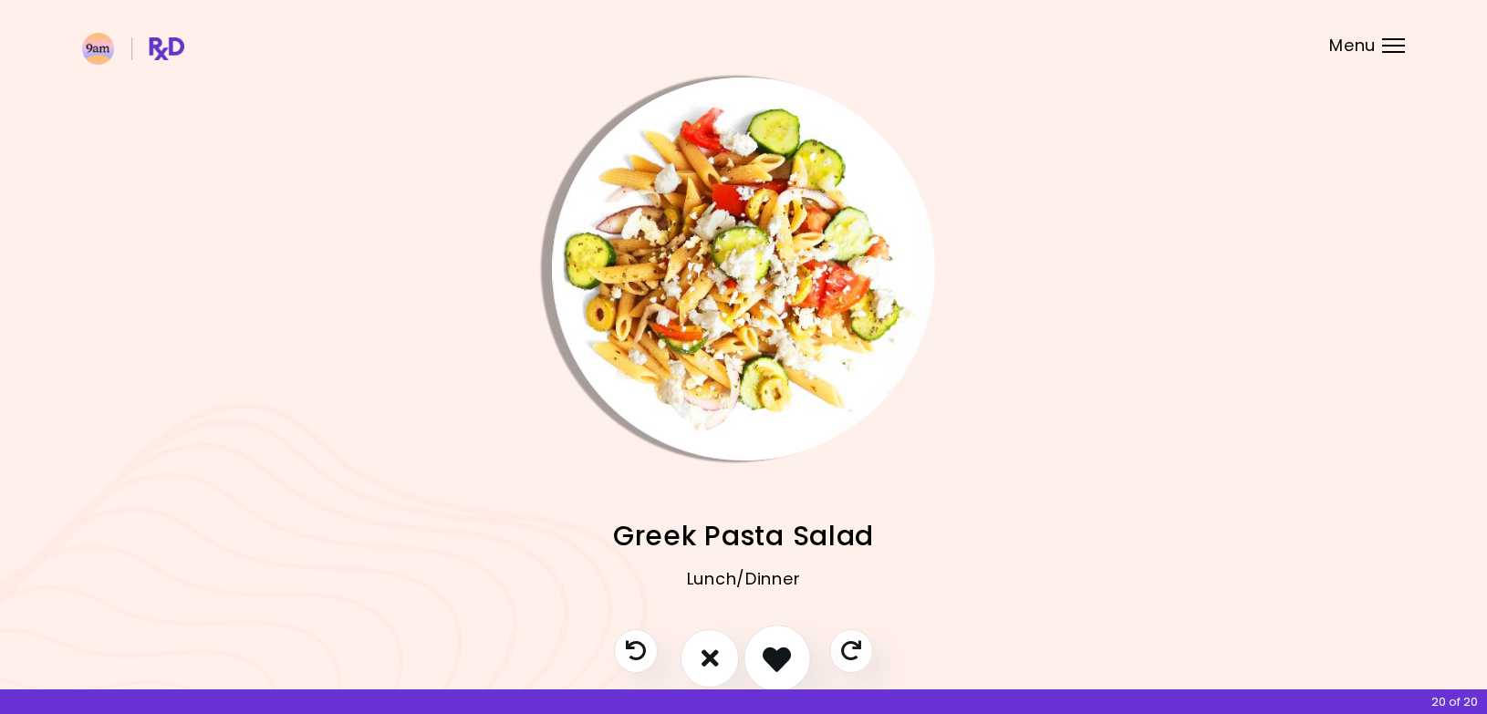
click at [770, 654] on icon "I like this recipe" at bounding box center [777, 658] width 28 height 28
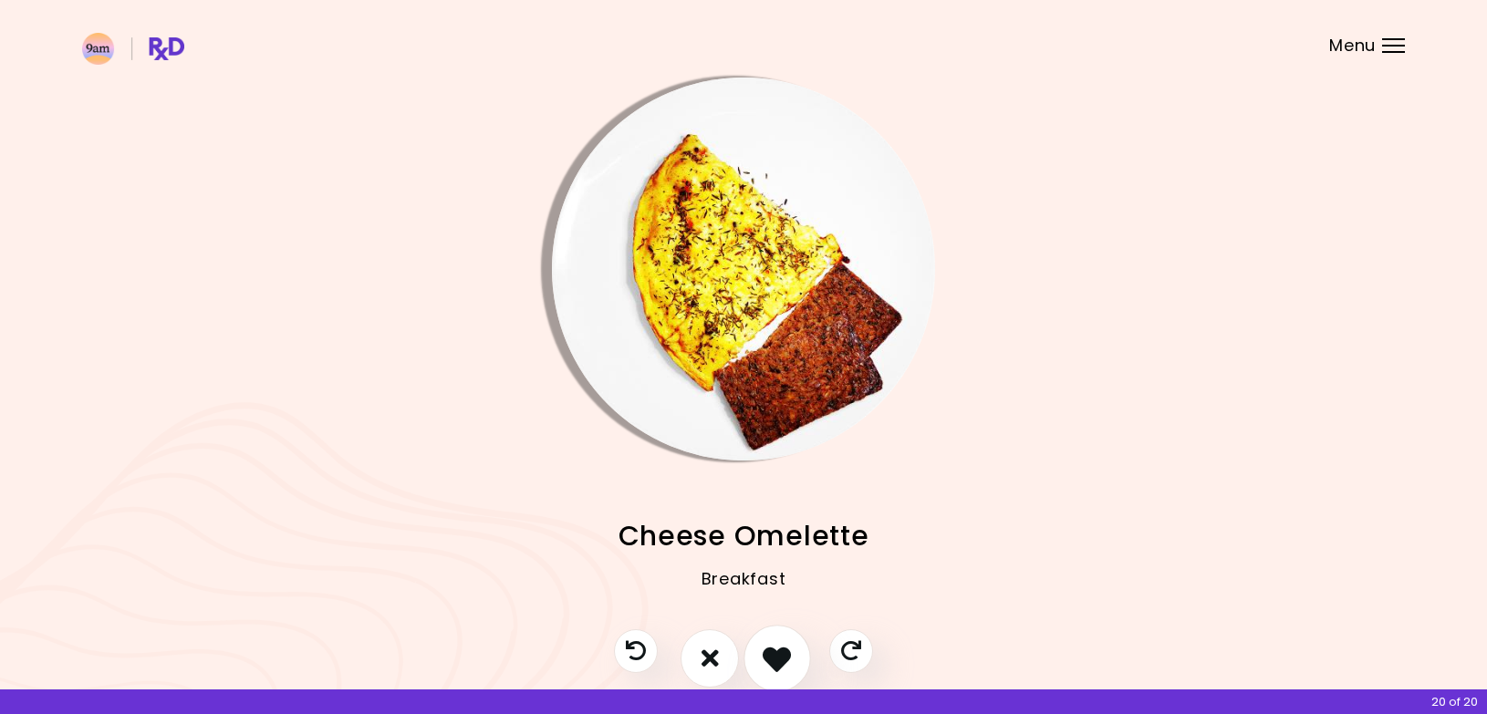
click at [781, 653] on icon "I like this recipe" at bounding box center [777, 658] width 28 height 28
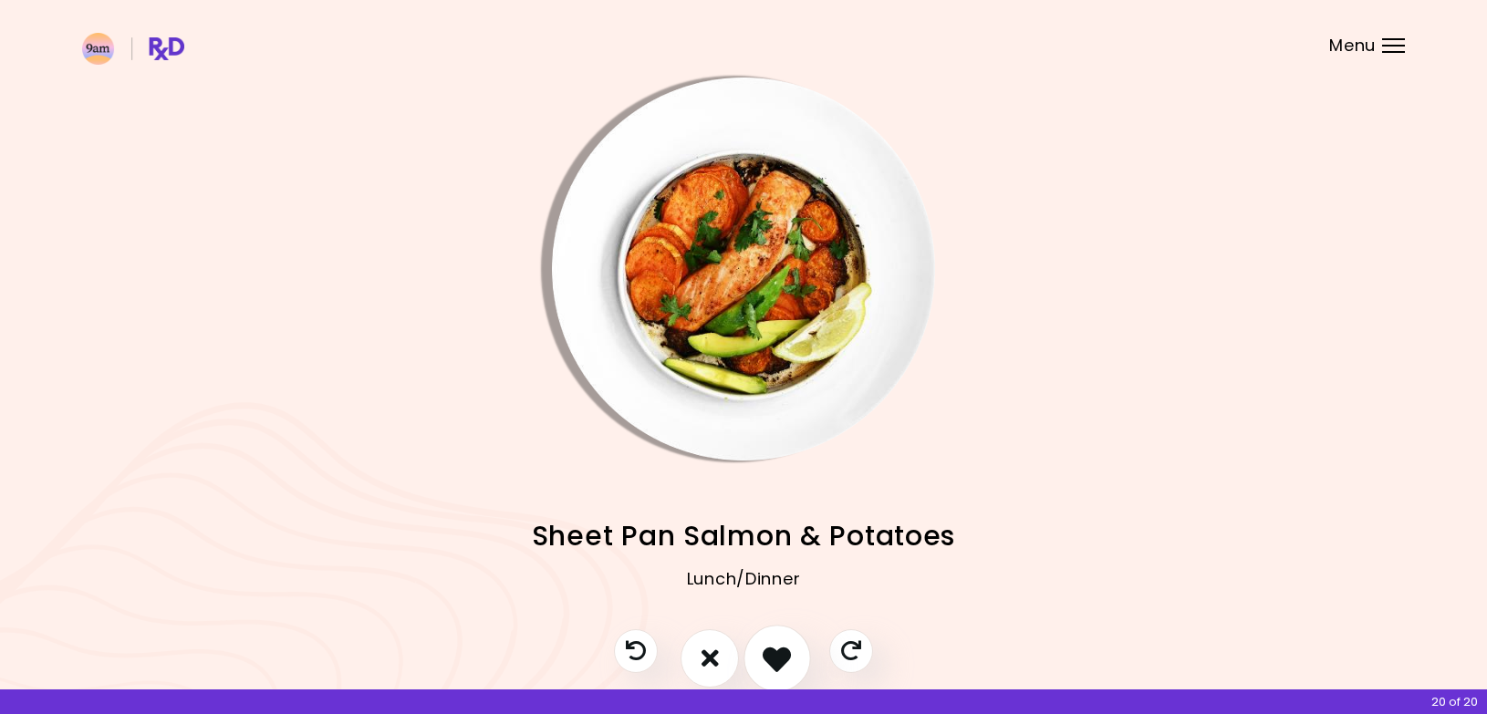
click at [776, 645] on icon "I like this recipe" at bounding box center [777, 658] width 28 height 28
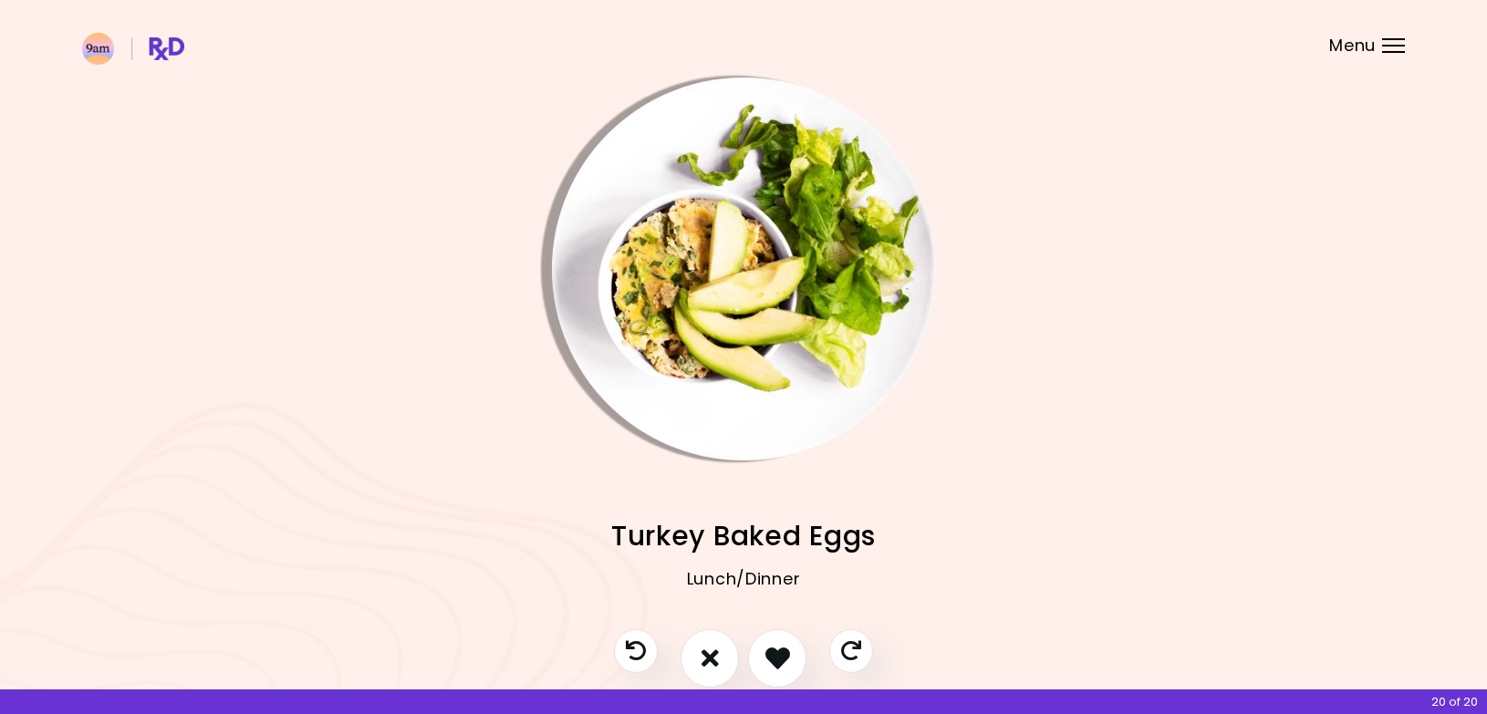
click at [736, 279] on img "Info - Turkey Baked Eggs" at bounding box center [743, 269] width 383 height 383
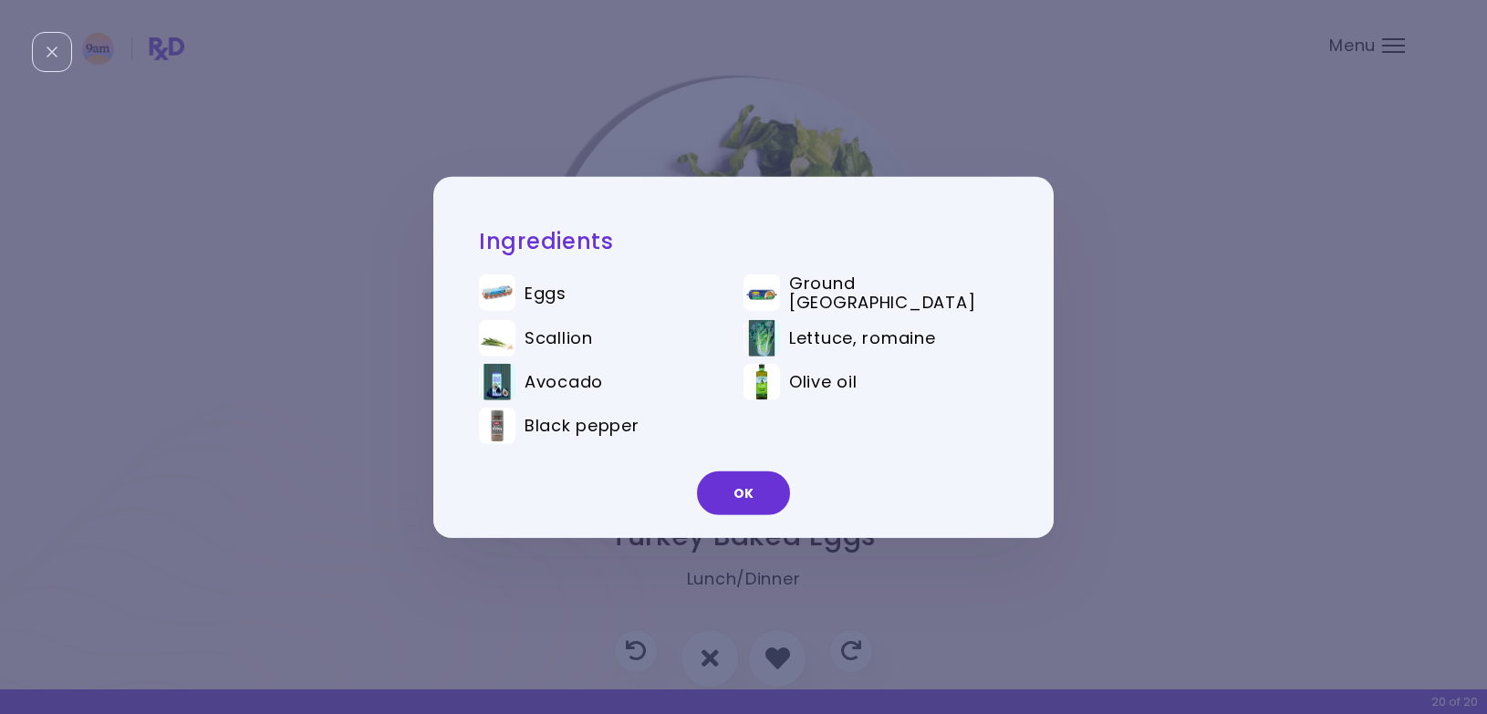
click at [960, 551] on div "Ingredients Eggs Ground turkey Scallion Lettuce, romaine Avocado Olive oil Blac…" at bounding box center [743, 357] width 1487 height 714
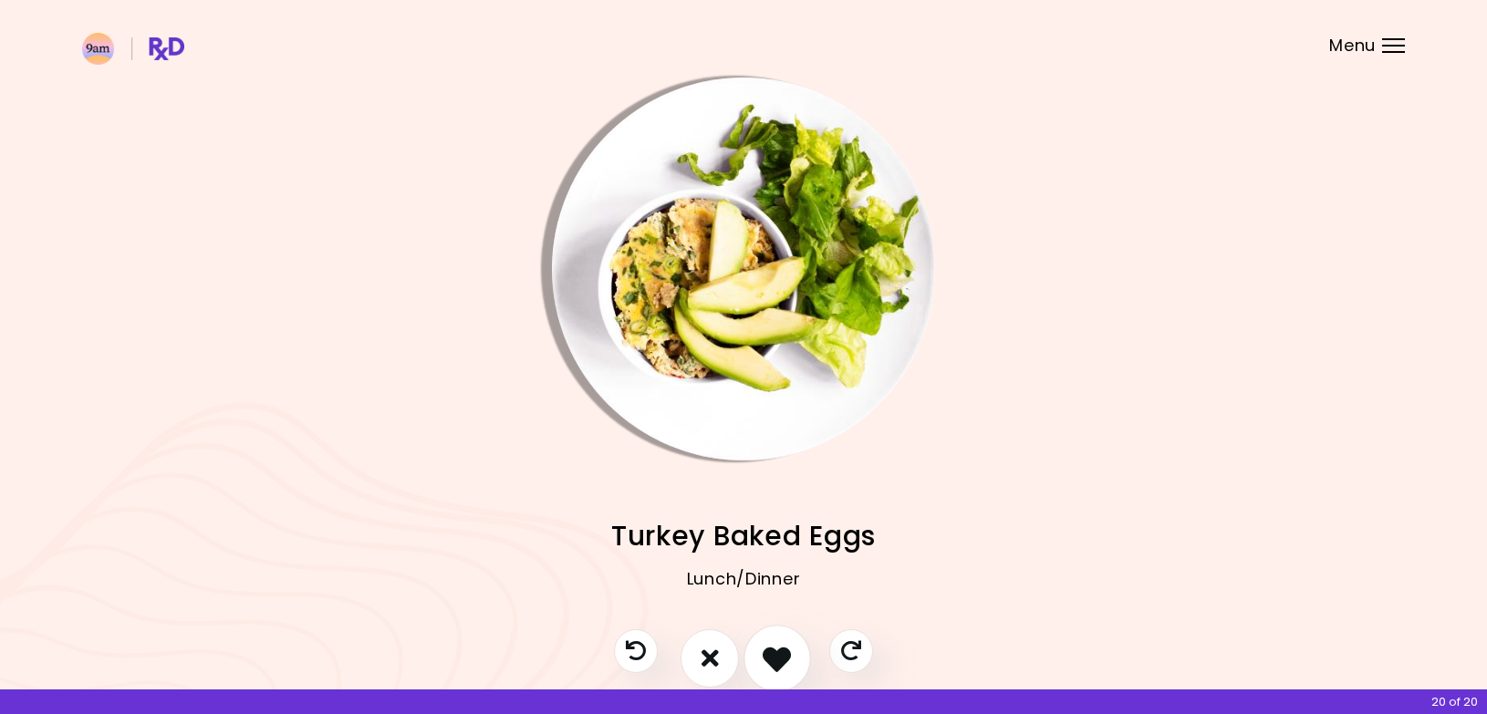
click at [779, 650] on icon "I like this recipe" at bounding box center [777, 658] width 28 height 28
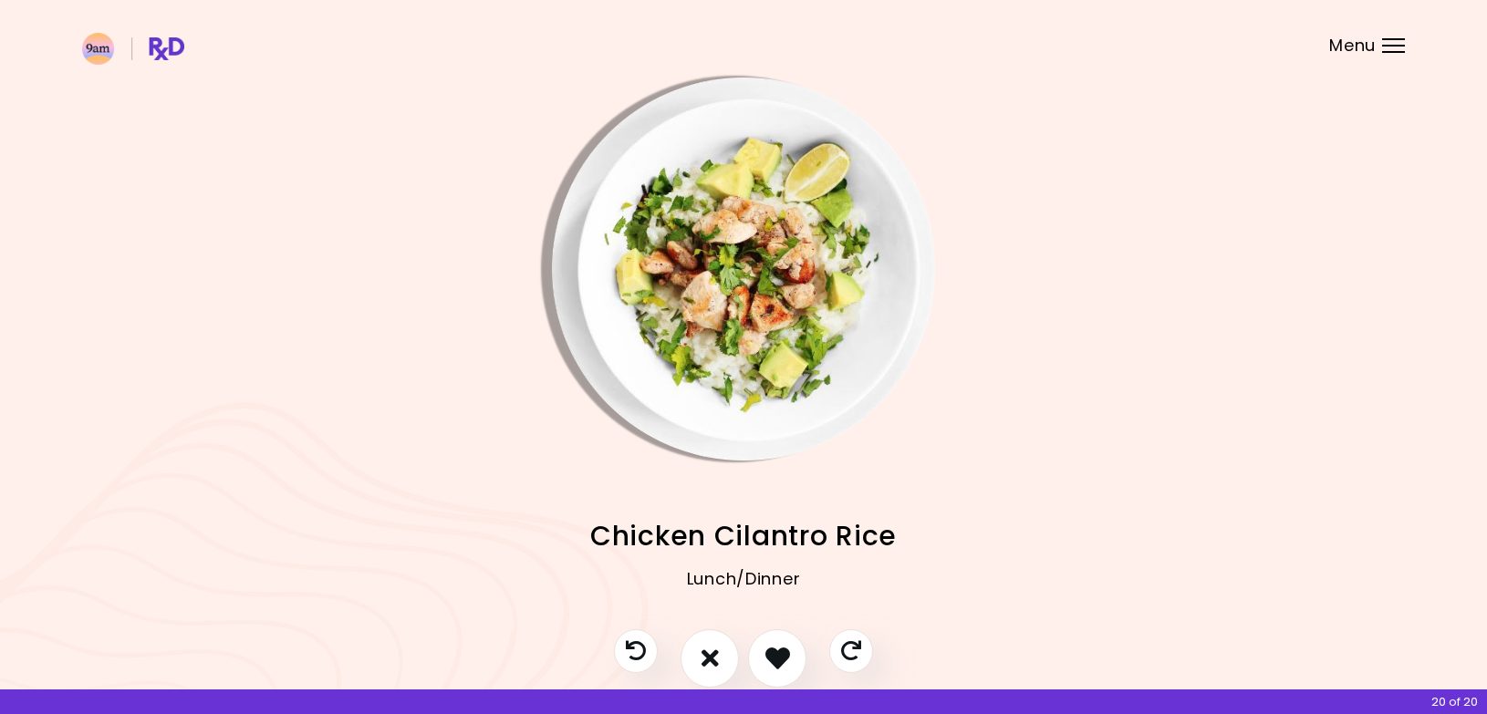
click at [1384, 47] on div "Menu" at bounding box center [1393, 45] width 23 height 15
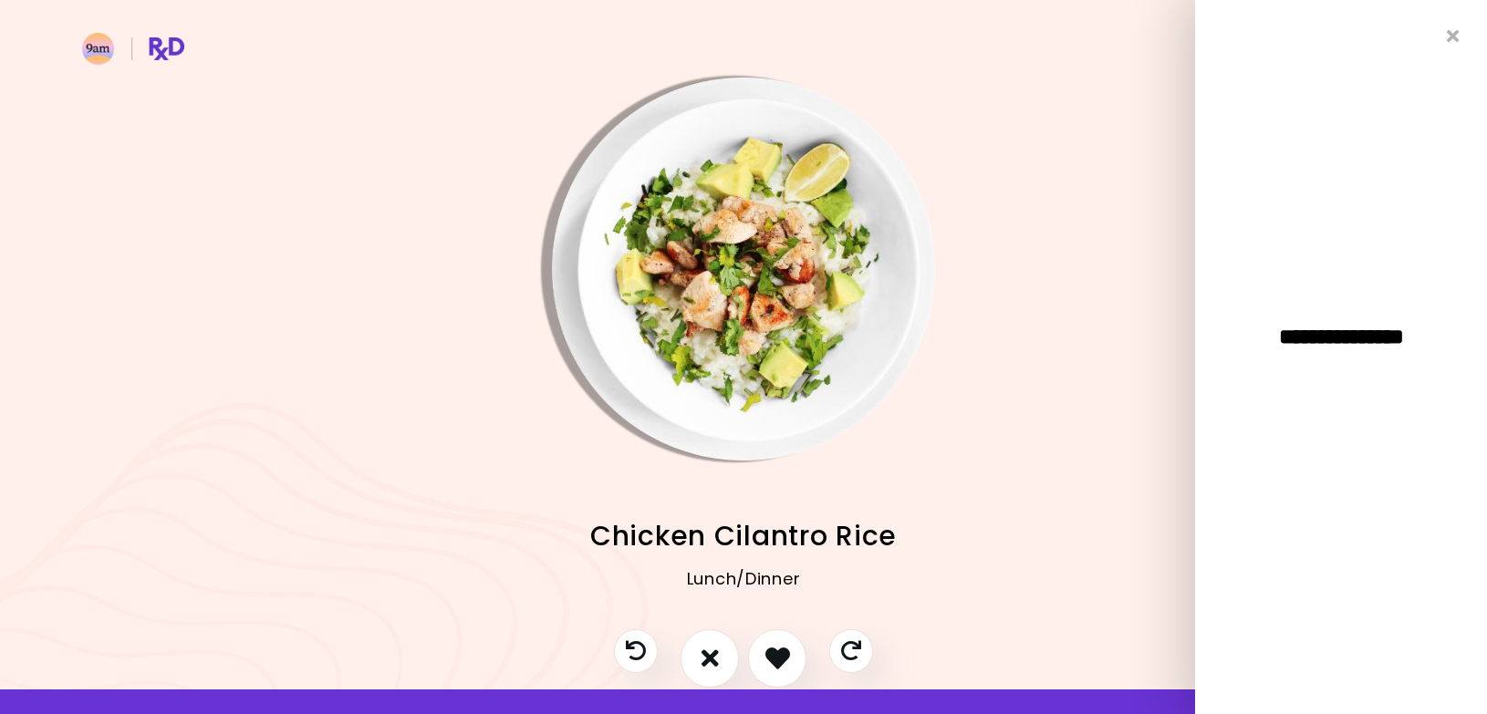
click at [1113, 232] on img "Info - Chicken With Crispy Chickpeas" at bounding box center [1199, 269] width 383 height 383
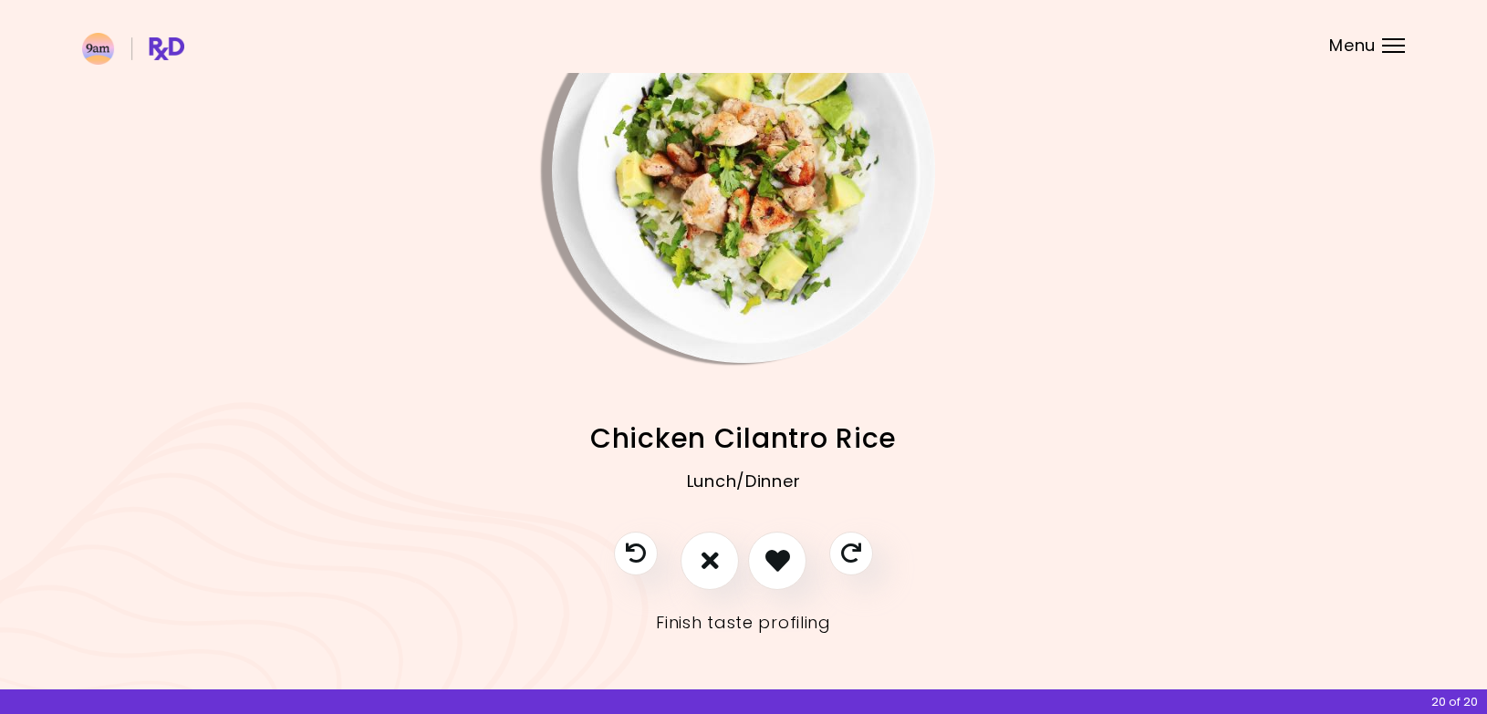
scroll to position [97, 0]
click at [809, 631] on link "Finish taste profiling" at bounding box center [743, 623] width 175 height 29
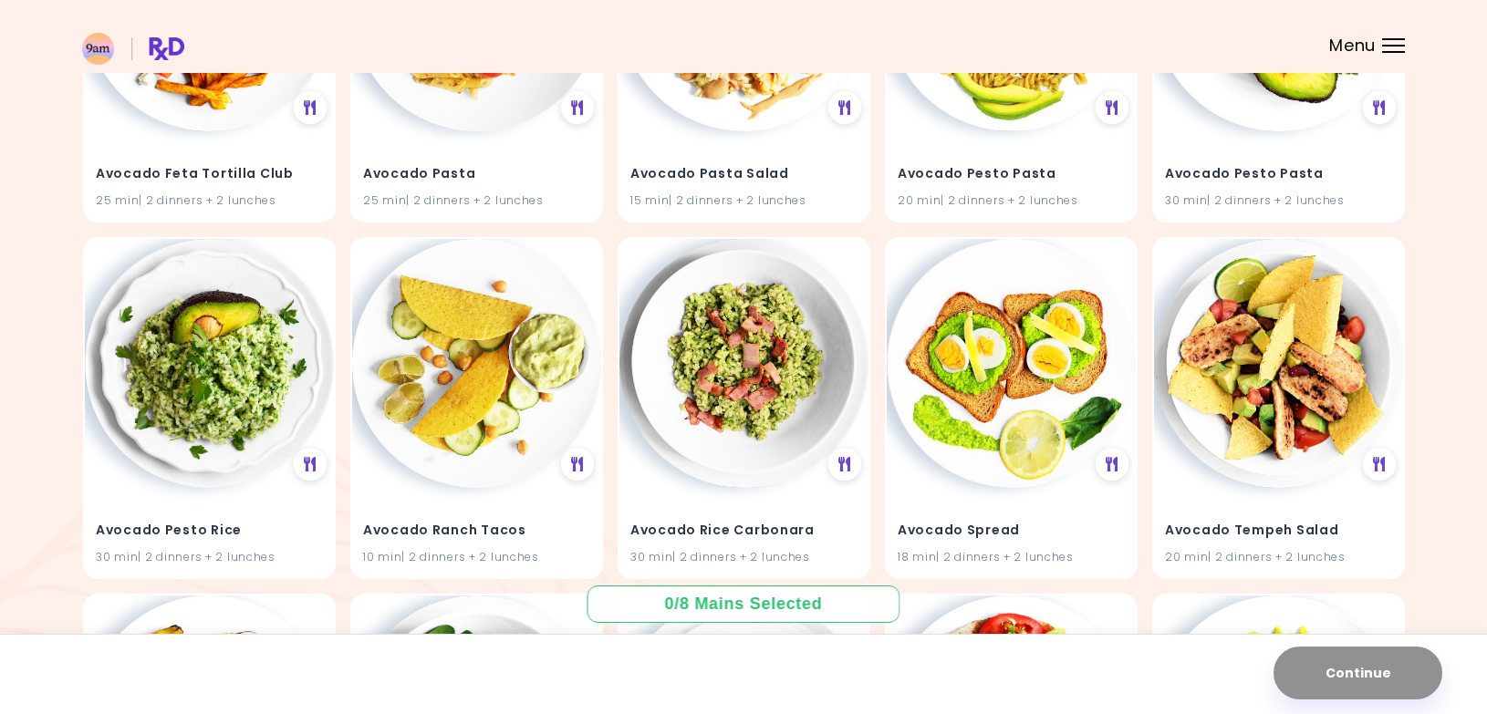
scroll to position [1811, 0]
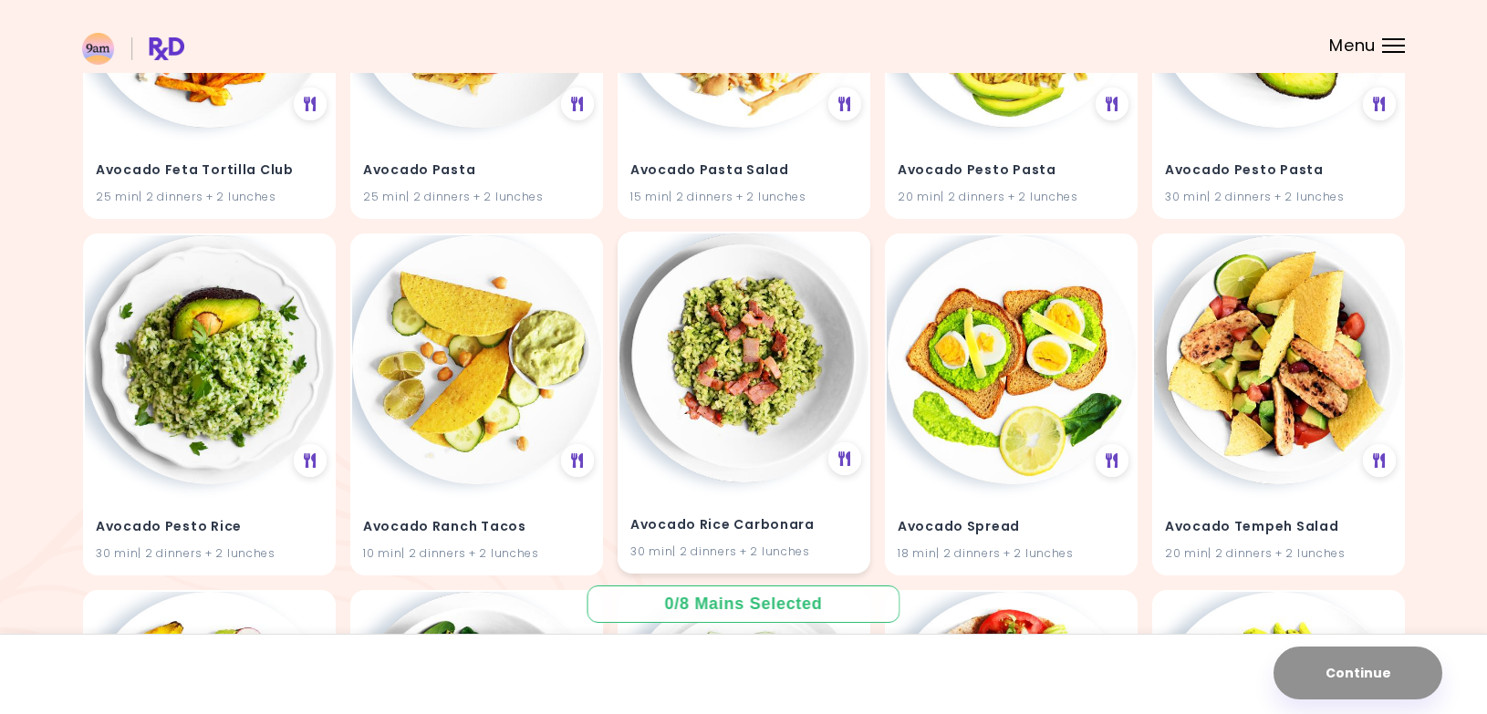
click at [781, 383] on img at bounding box center [743, 358] width 249 height 249
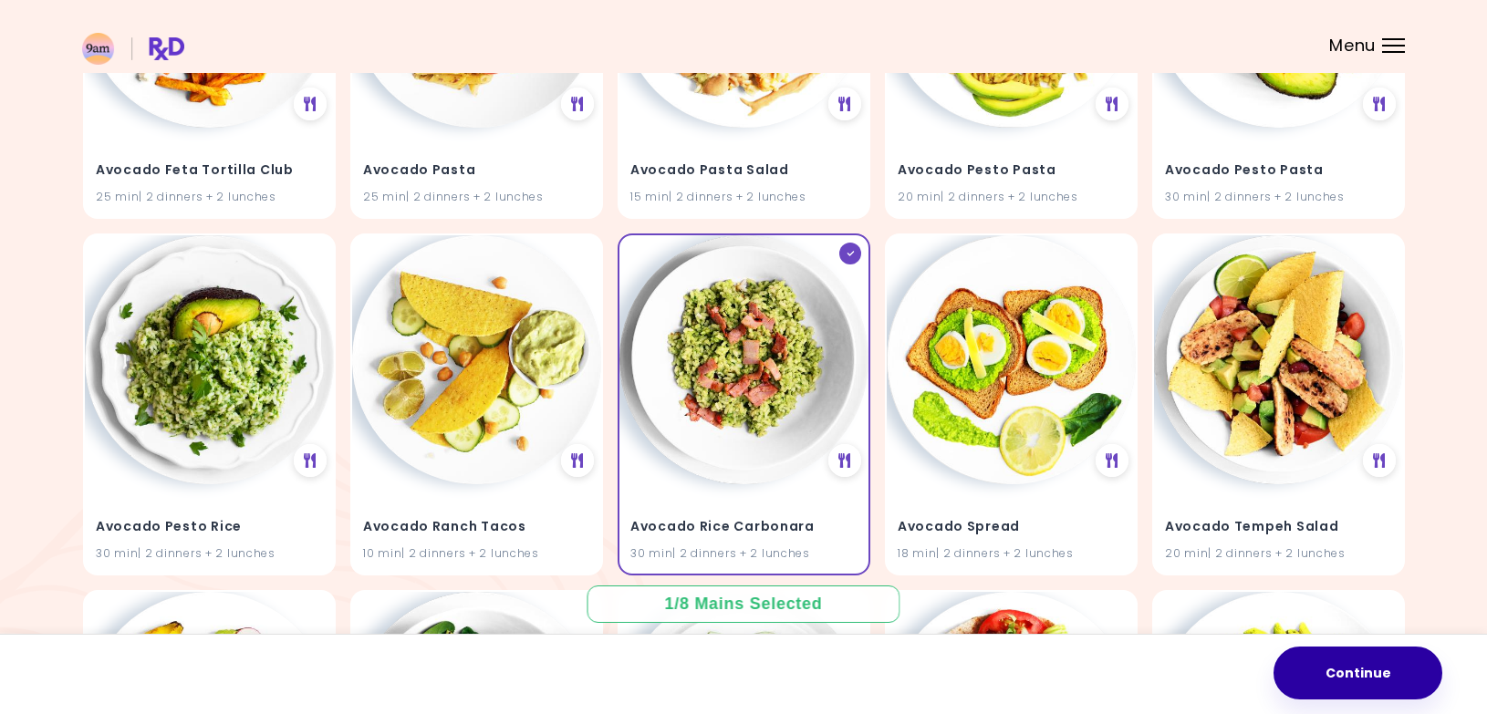
click at [1321, 673] on button "Continue" at bounding box center [1357, 673] width 169 height 53
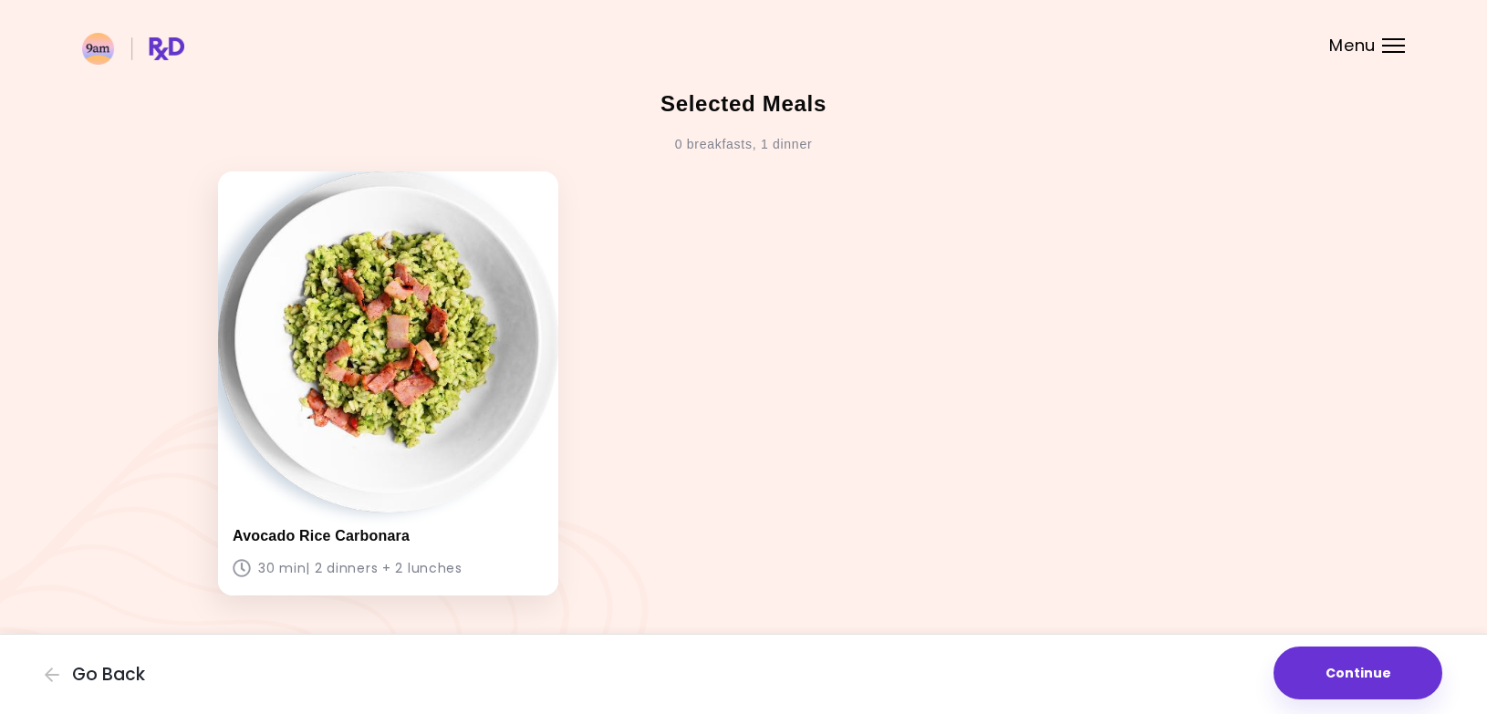
click at [417, 465] on img at bounding box center [388, 341] width 340 height 340
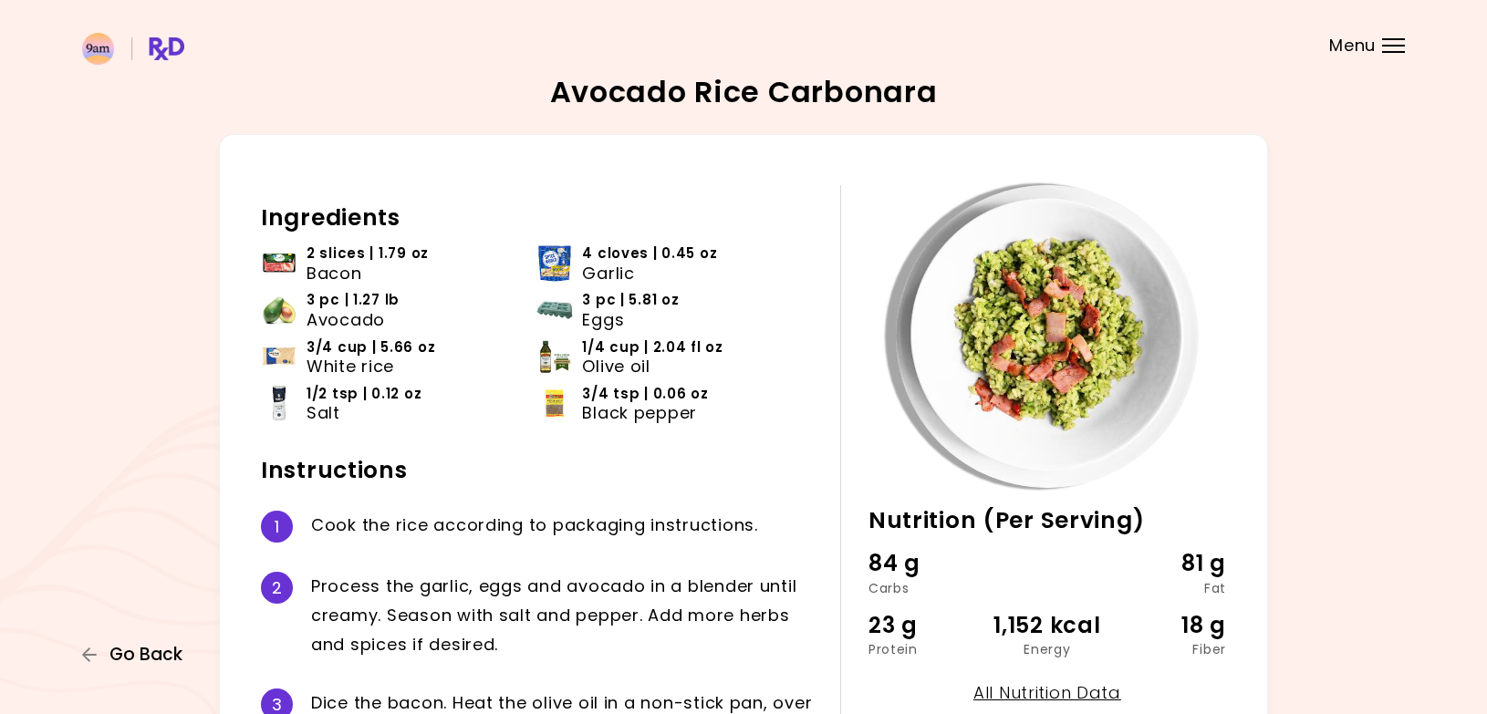
click at [142, 654] on span "Go Back" at bounding box center [145, 655] width 73 height 20
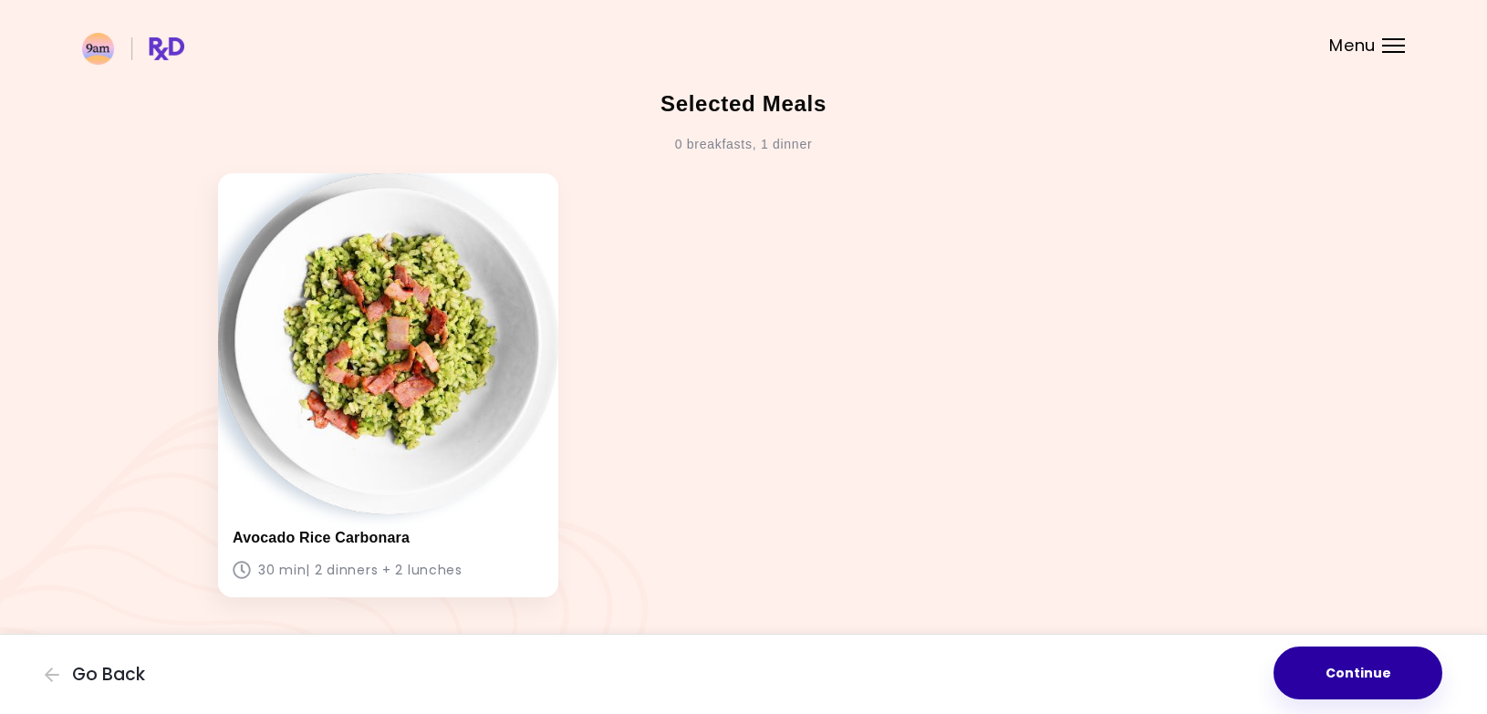
click at [1370, 679] on button "Continue" at bounding box center [1357, 673] width 169 height 53
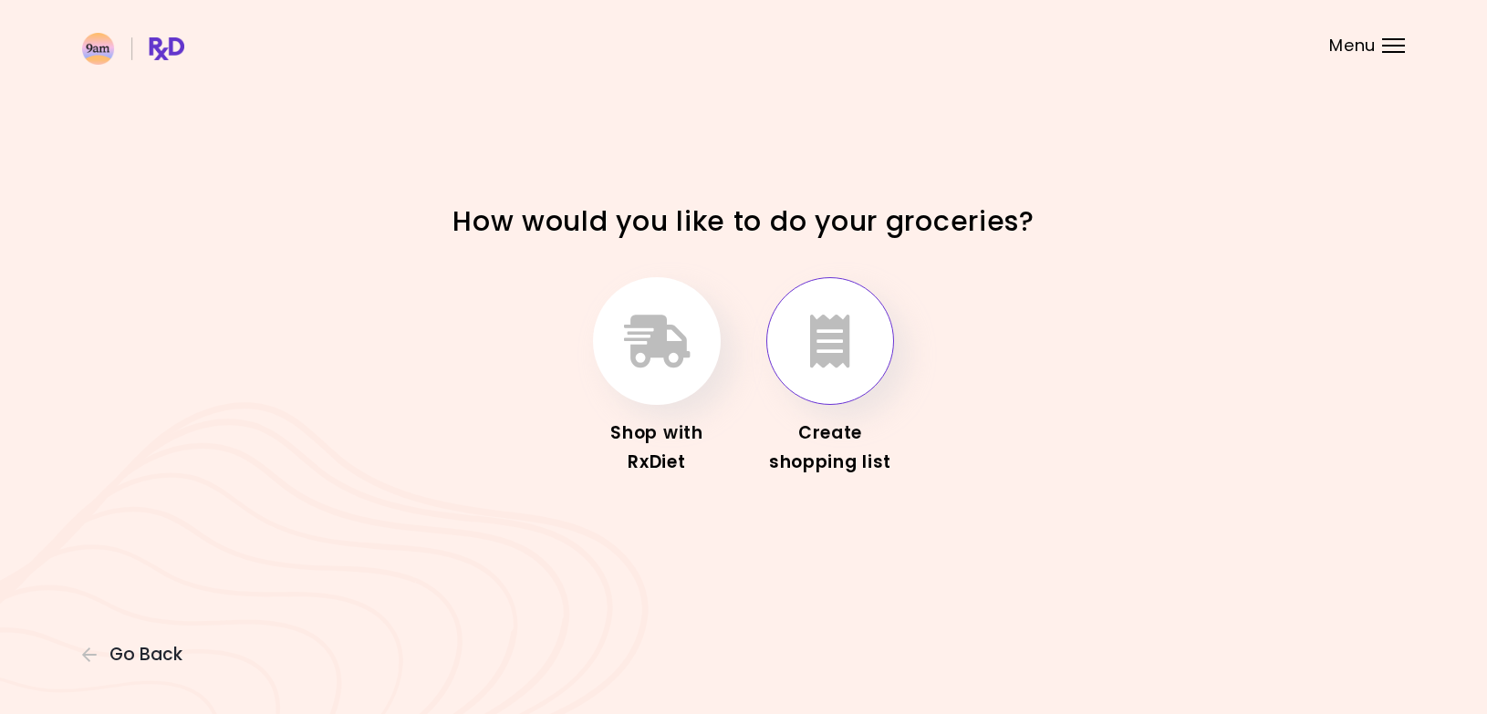
click at [845, 328] on icon "button" at bounding box center [830, 341] width 40 height 53
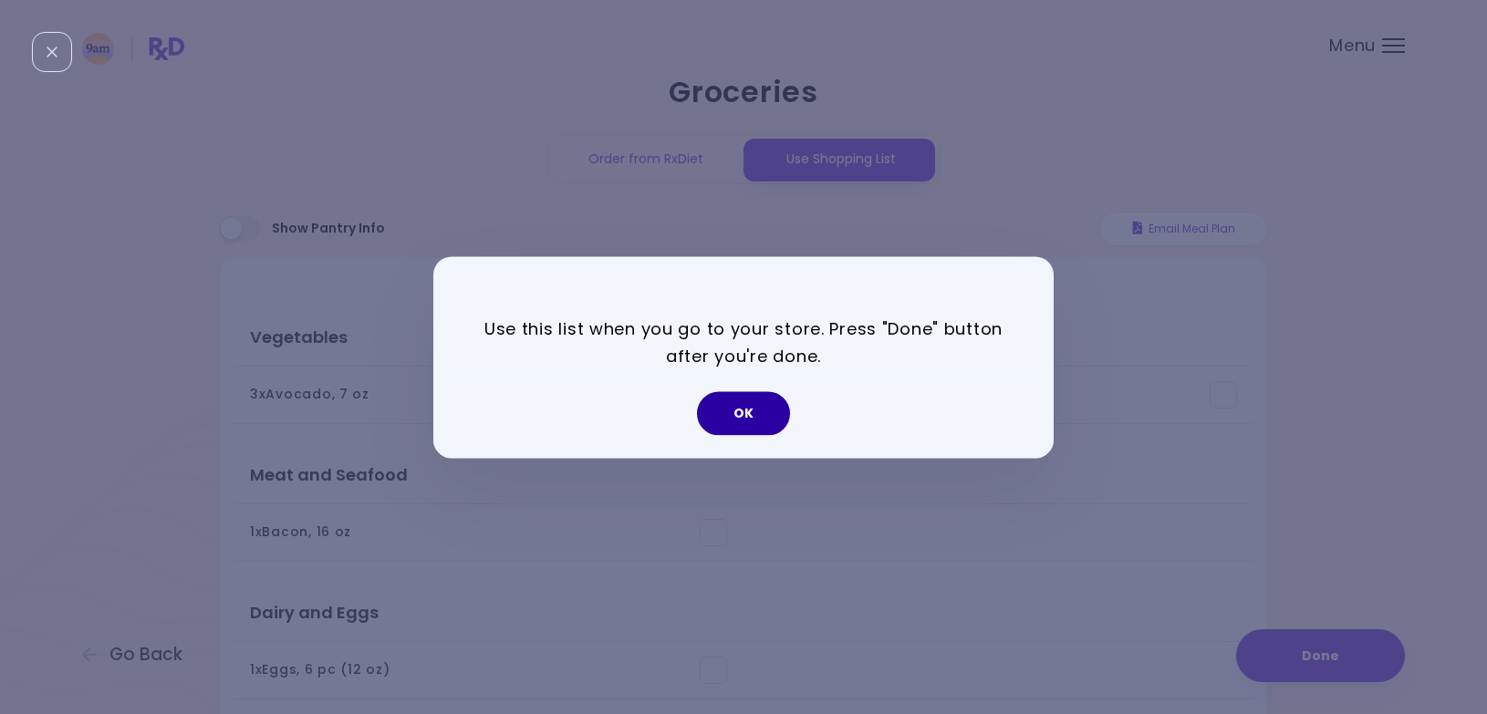
click at [726, 419] on button "OK" at bounding box center [743, 413] width 93 height 44
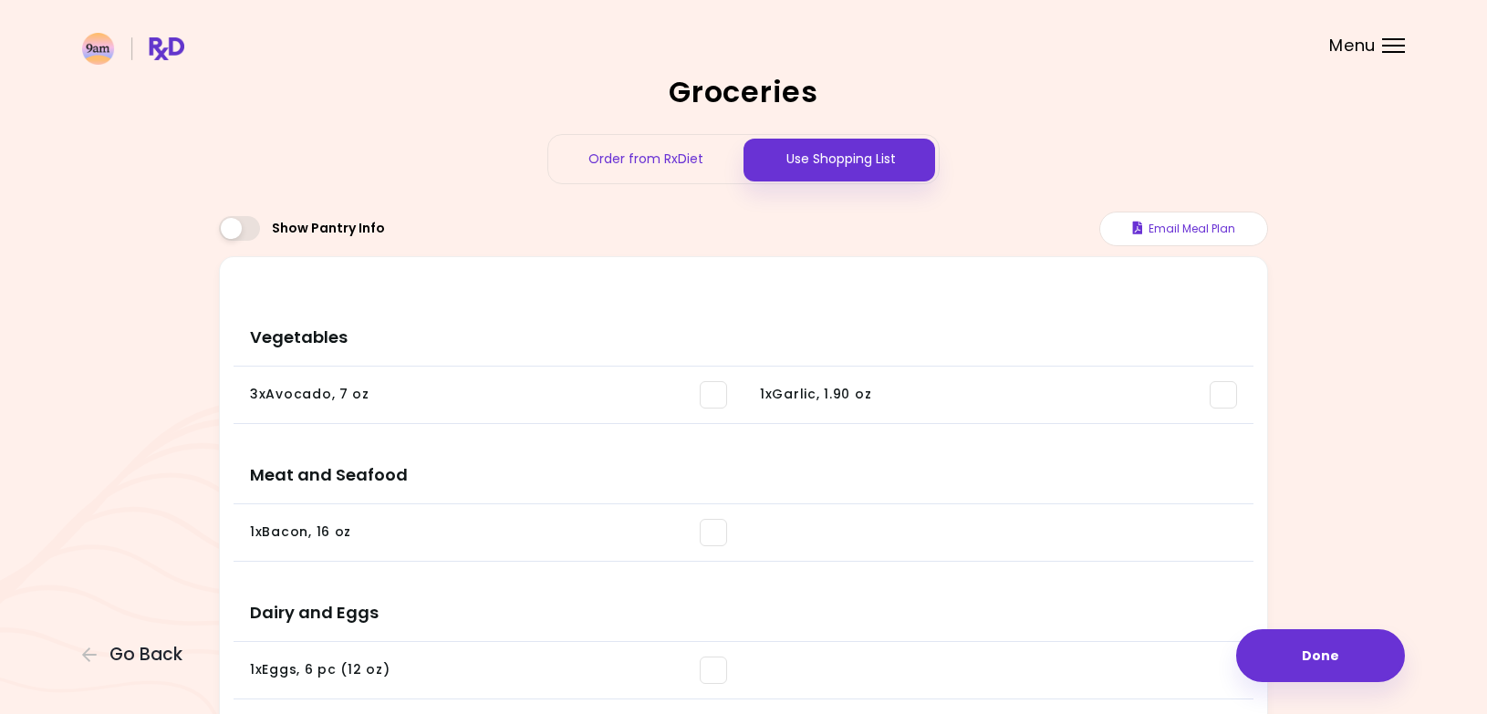
click at [341, 124] on div "Groceries Order from RxDiet Use Shopping List Show Pantry Info Email Meal Plan …" at bounding box center [743, 577] width 1049 height 999
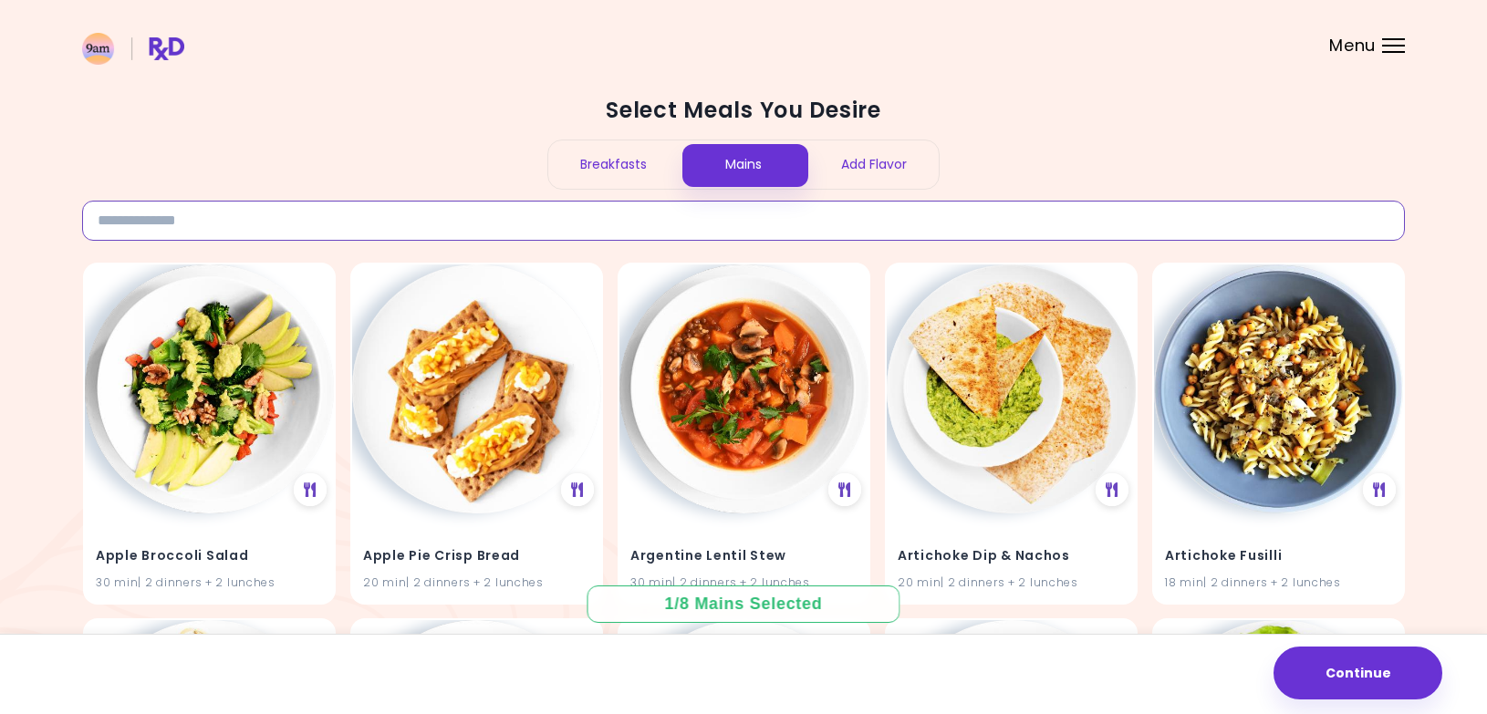
click at [414, 229] on input at bounding box center [743, 221] width 1323 height 40
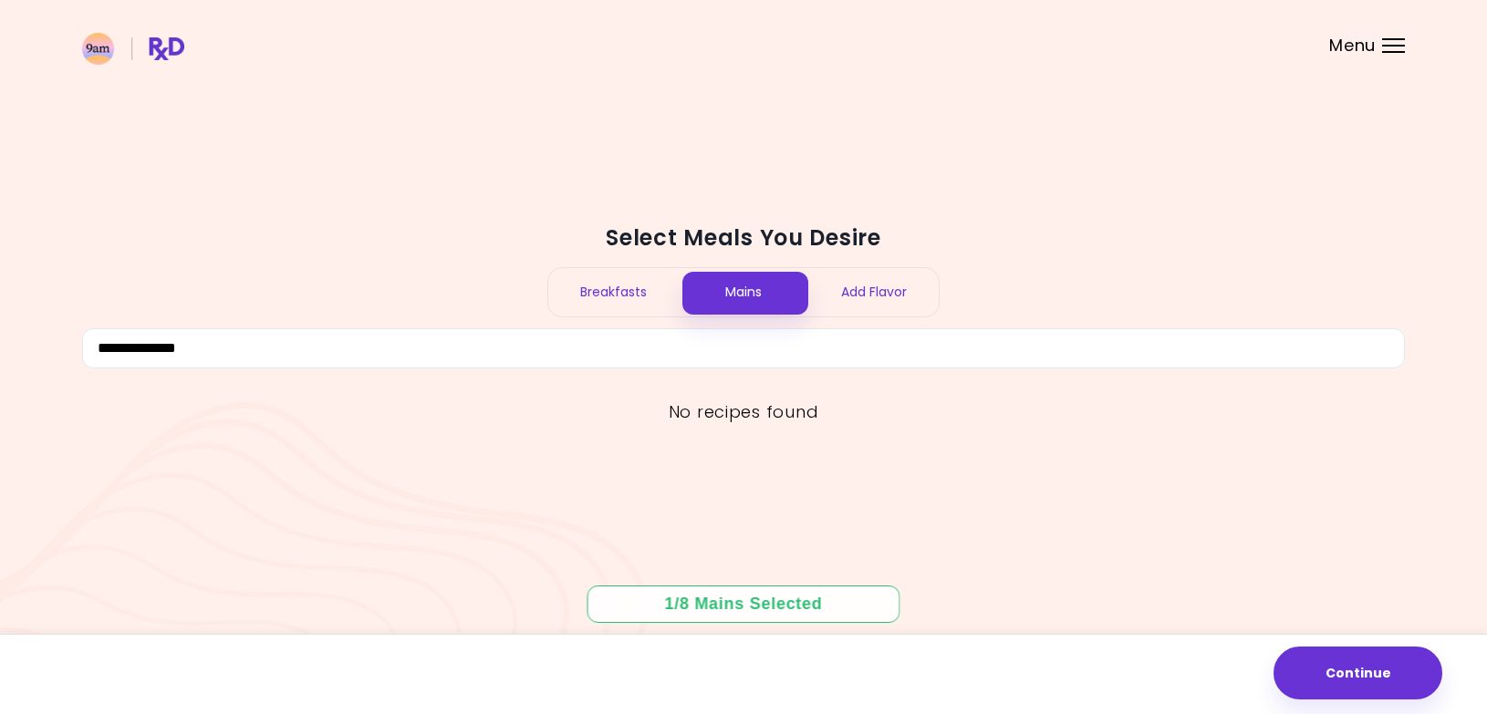
click at [768, 292] on div "Mains" at bounding box center [744, 292] width 130 height 48
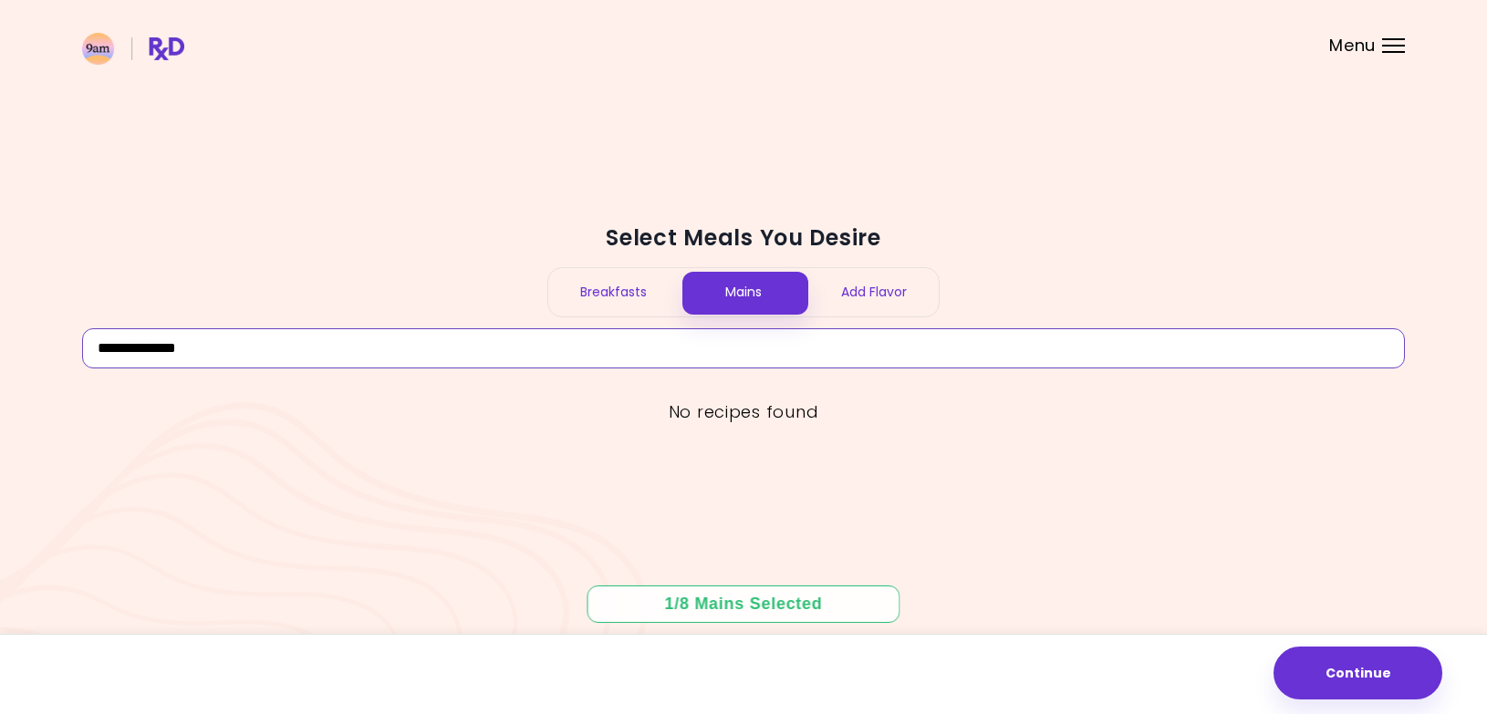
click at [224, 355] on input "**********" at bounding box center [743, 348] width 1323 height 40
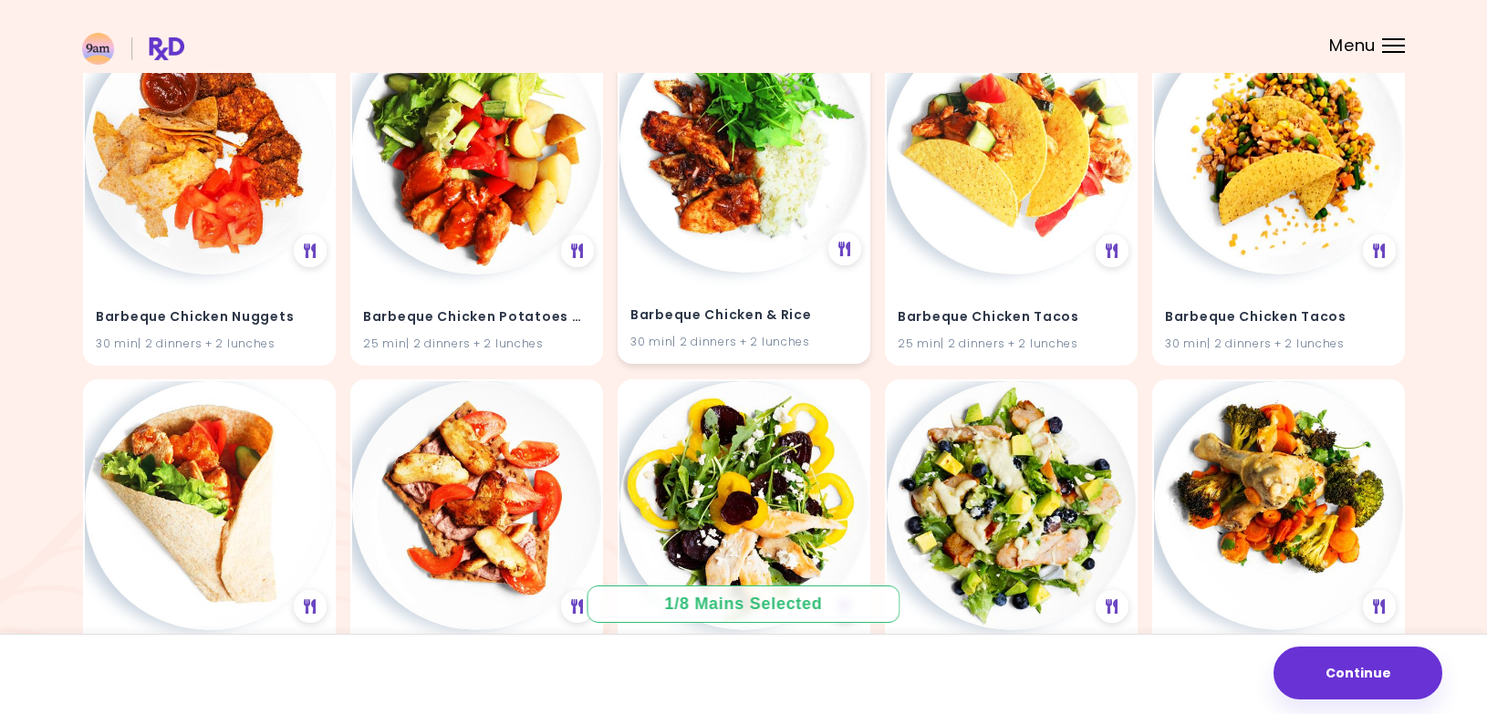
scroll to position [1311, 0]
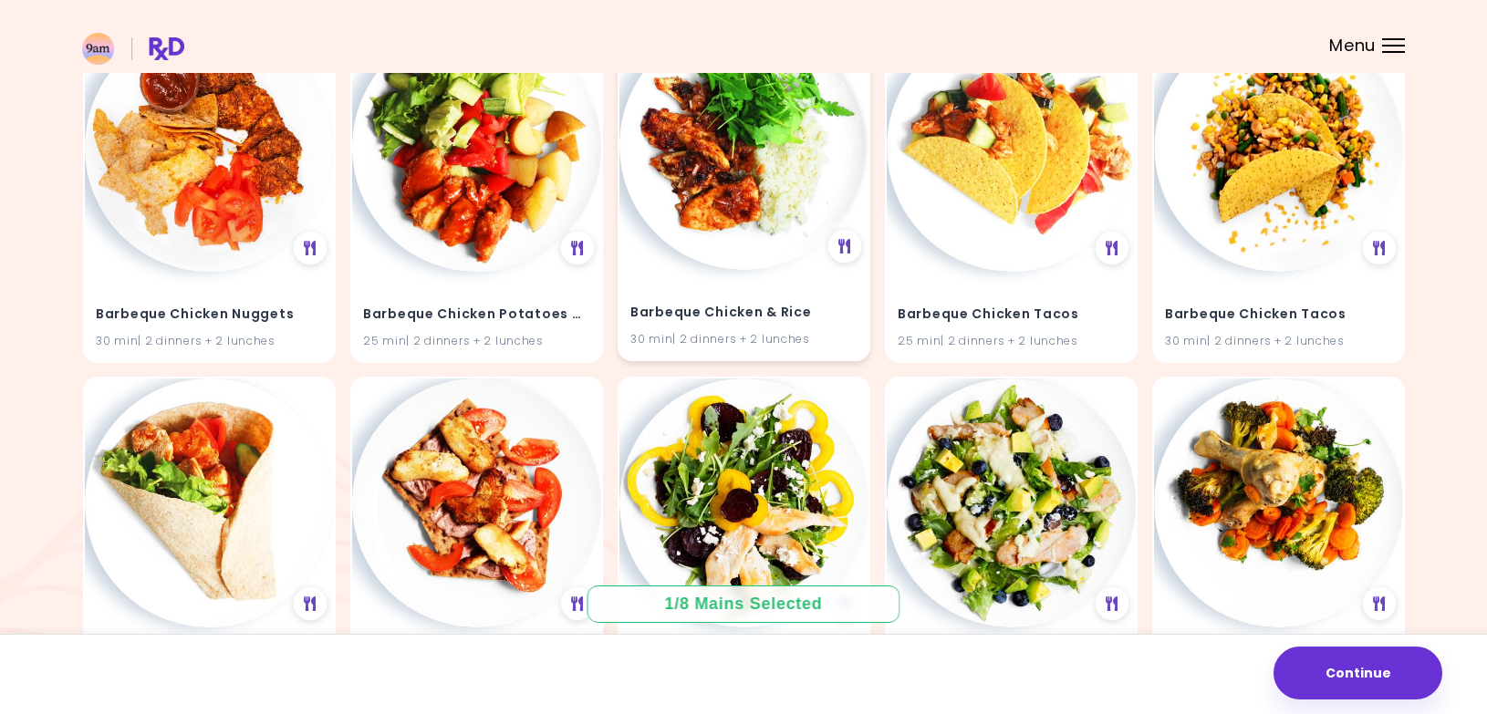
type input "*******"
click at [735, 202] on img at bounding box center [743, 145] width 249 height 249
click at [732, 306] on h4 "Barbeque Chicken & Rice" at bounding box center [743, 311] width 227 height 29
click at [736, 237] on img at bounding box center [743, 145] width 249 height 249
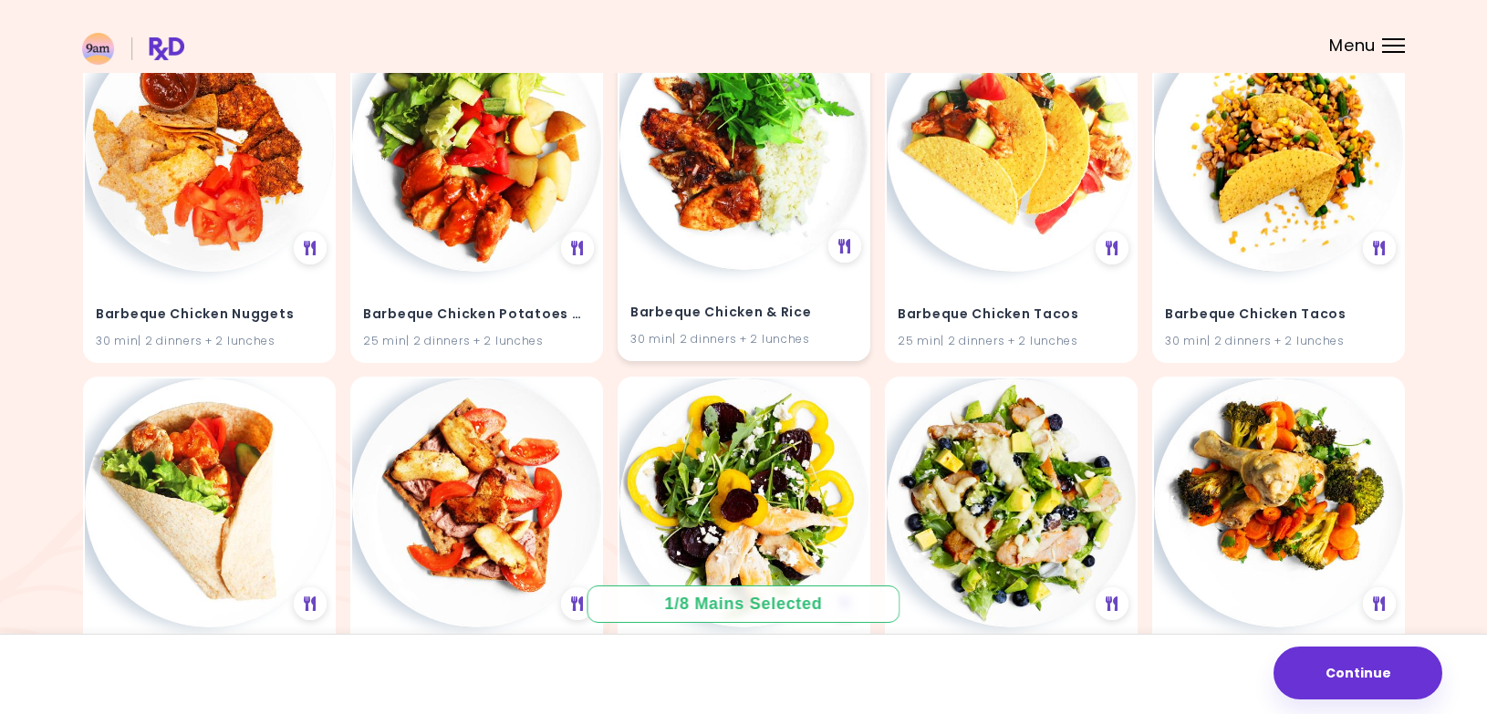
click at [736, 237] on img at bounding box center [743, 145] width 249 height 249
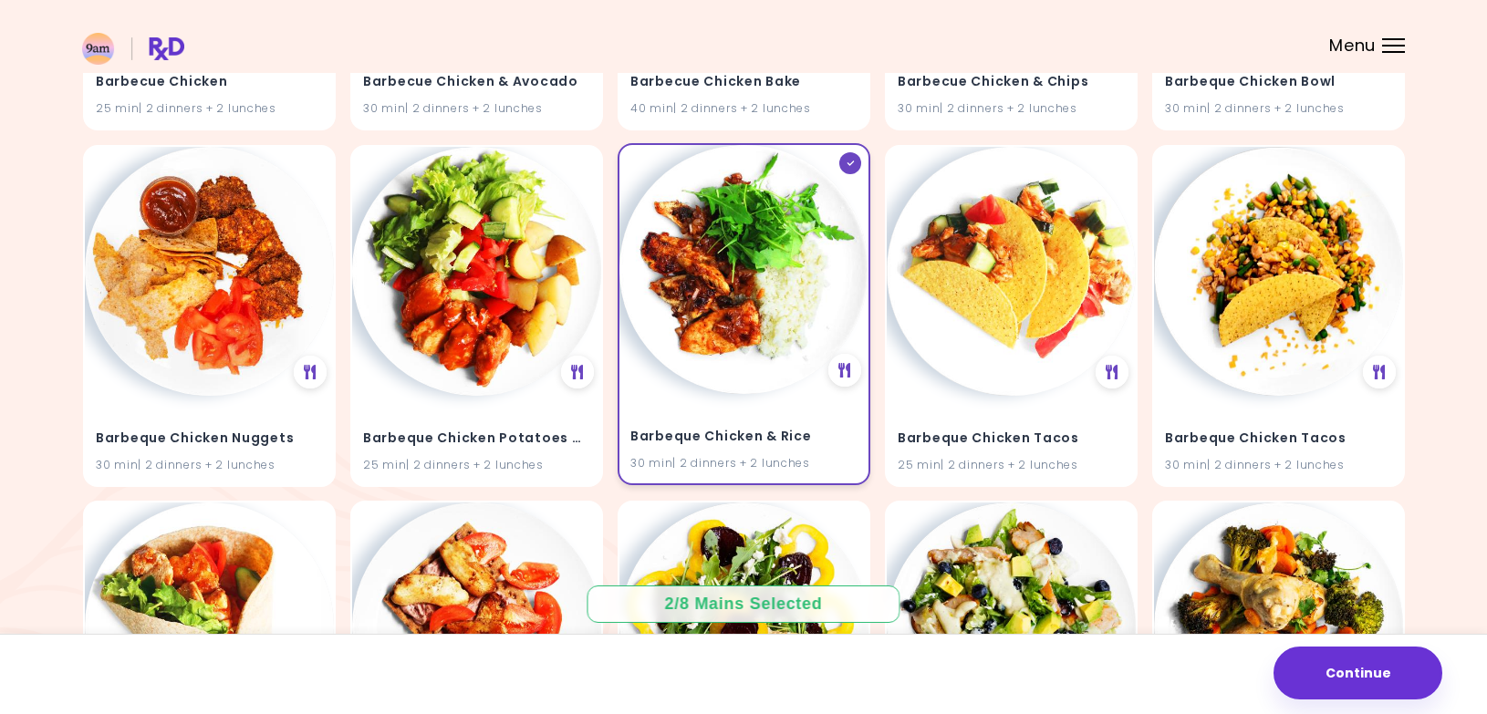
scroll to position [1189, 0]
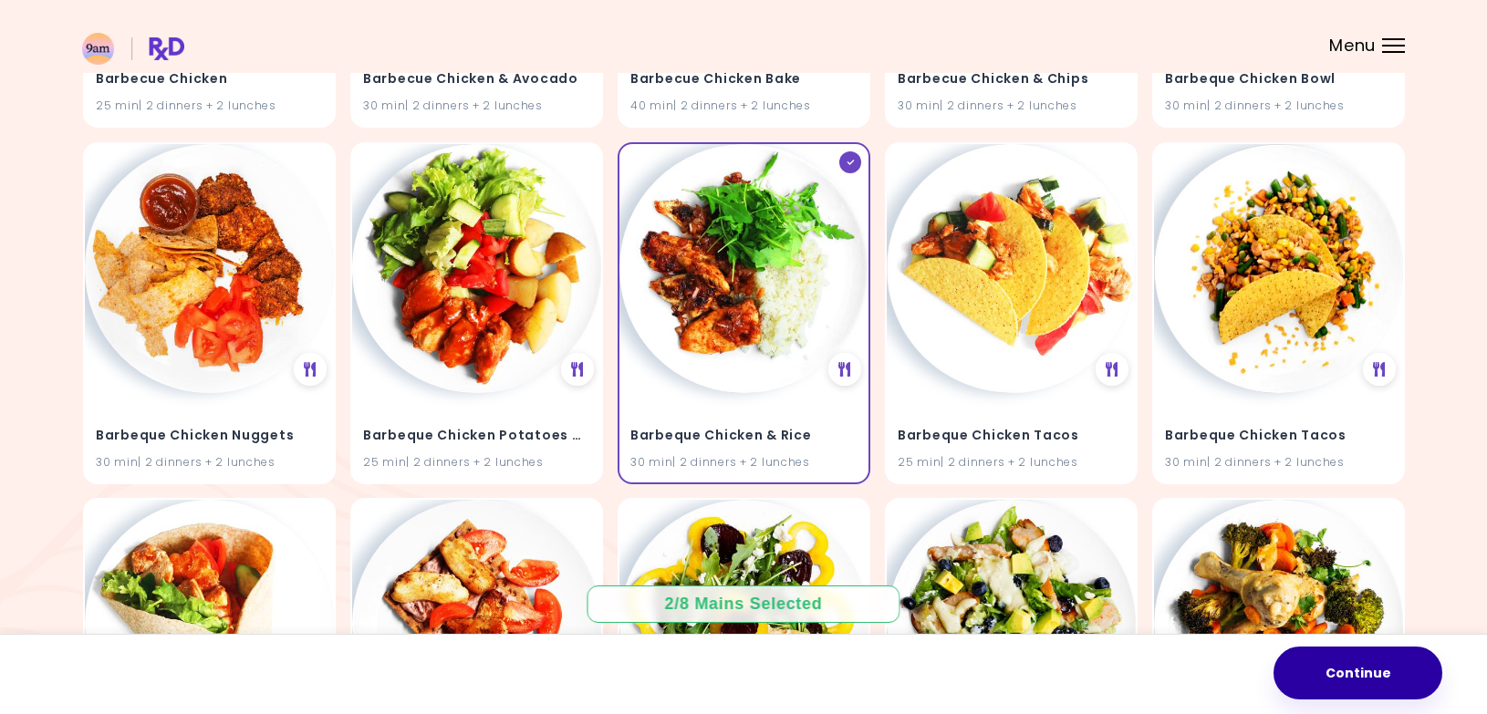
click at [1394, 674] on button "Continue" at bounding box center [1357, 673] width 169 height 53
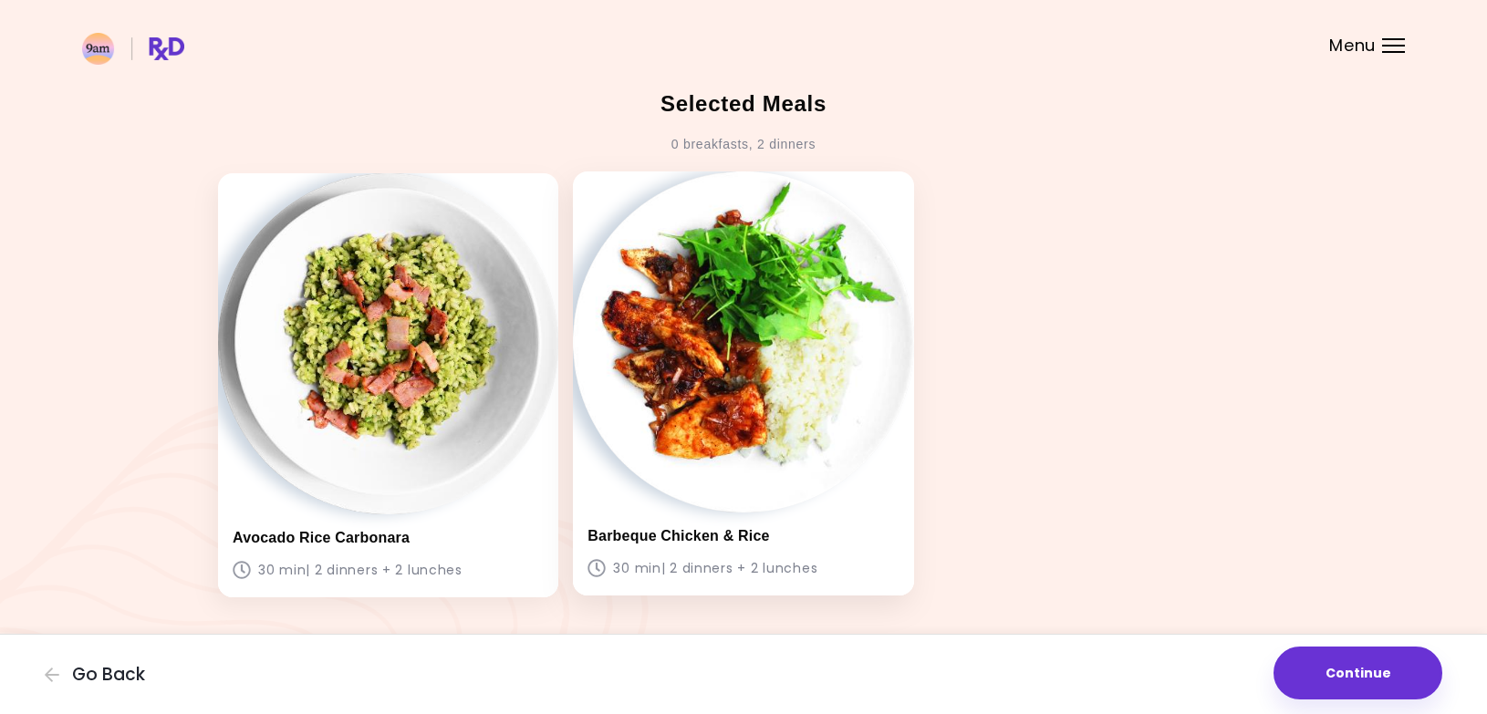
click at [716, 412] on img at bounding box center [743, 341] width 340 height 340
